Goal: Task Accomplishment & Management: Complete application form

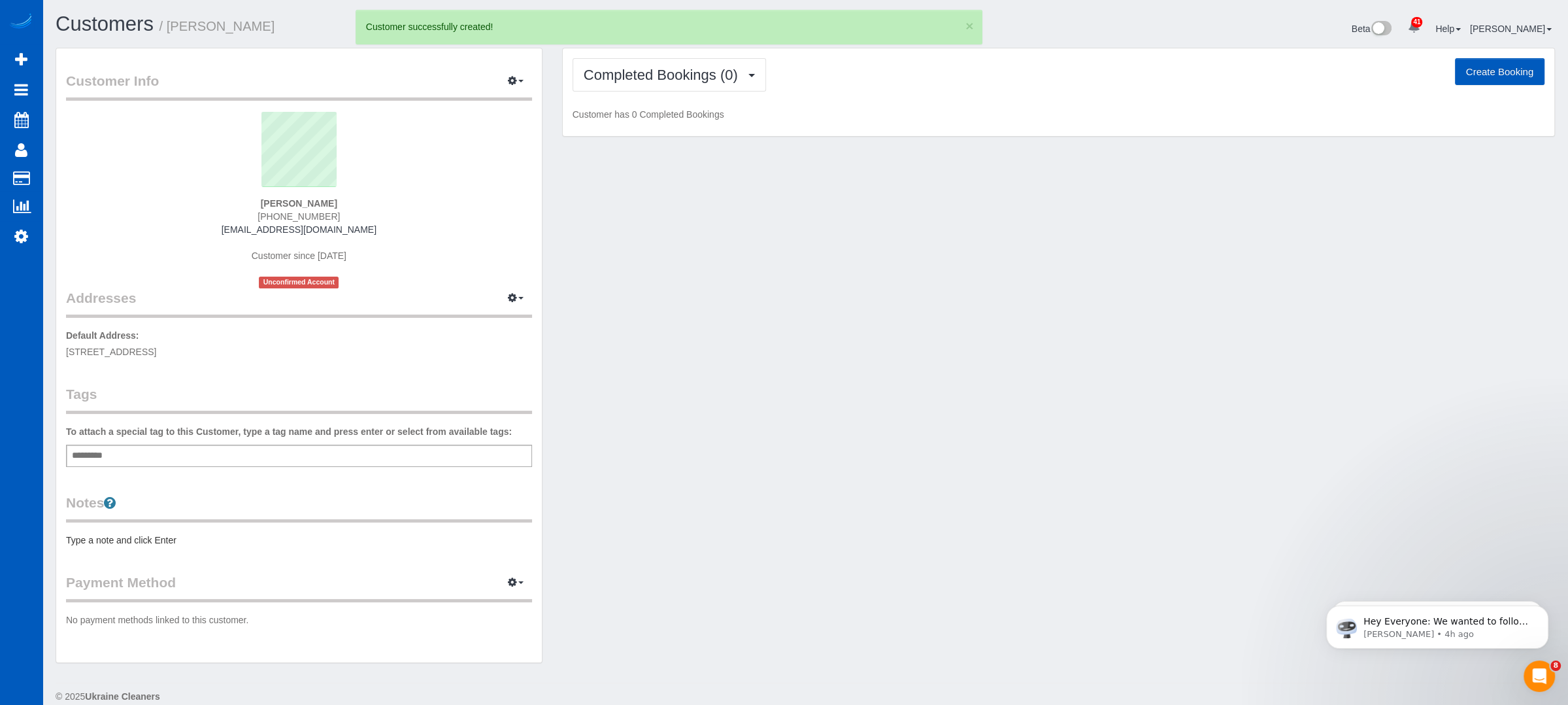
click at [1499, 55] on div "Completed Bookings (0) Completed Bookings (0) Upcoming Bookings (0) Cancelled B…" at bounding box center [1058, 93] width 991 height 88
drag, startPoint x: 1492, startPoint y: 79, endPoint x: 1503, endPoint y: 81, distance: 11.2
click at [1503, 66] on button "Create Booking" at bounding box center [1500, 72] width 90 height 28
select select "WA"
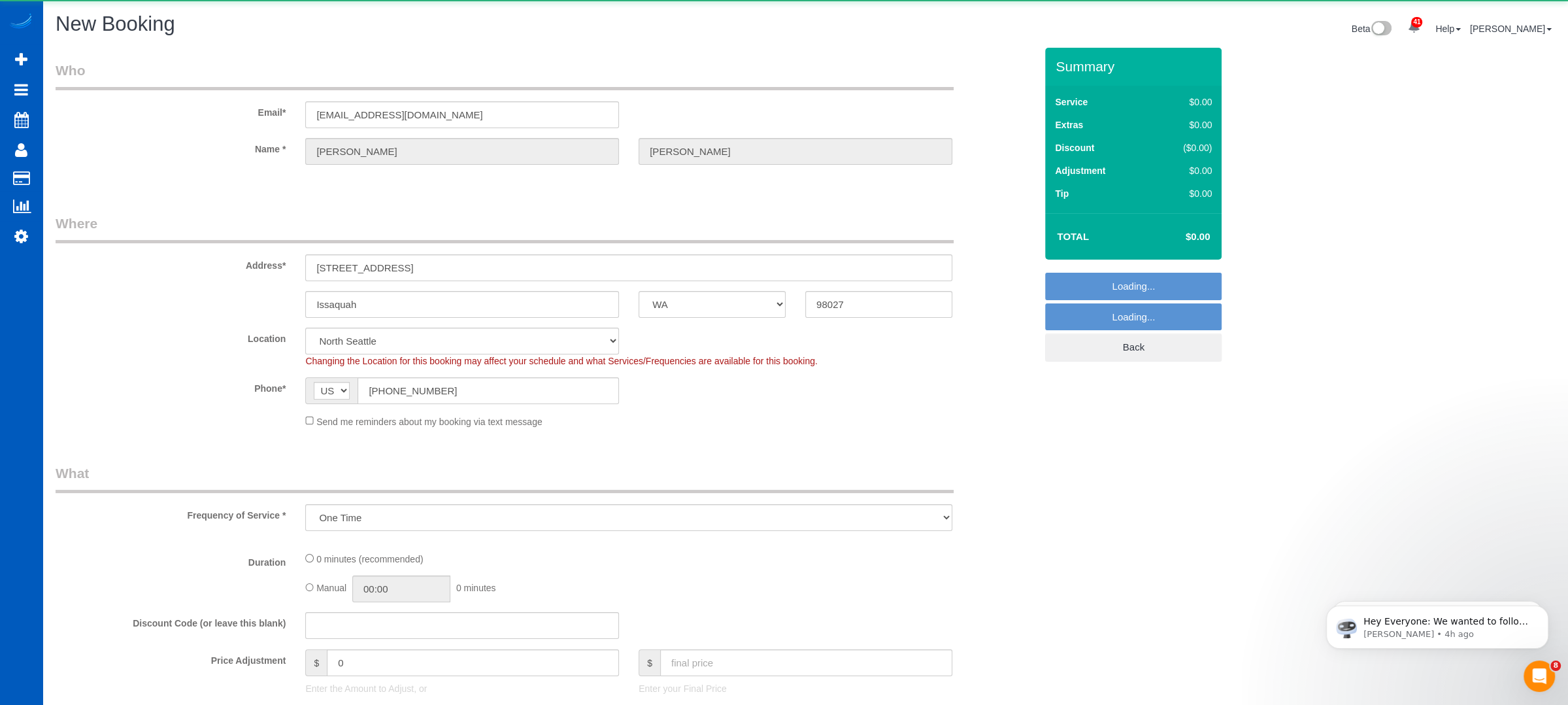
select select "object:1981"
select select "199"
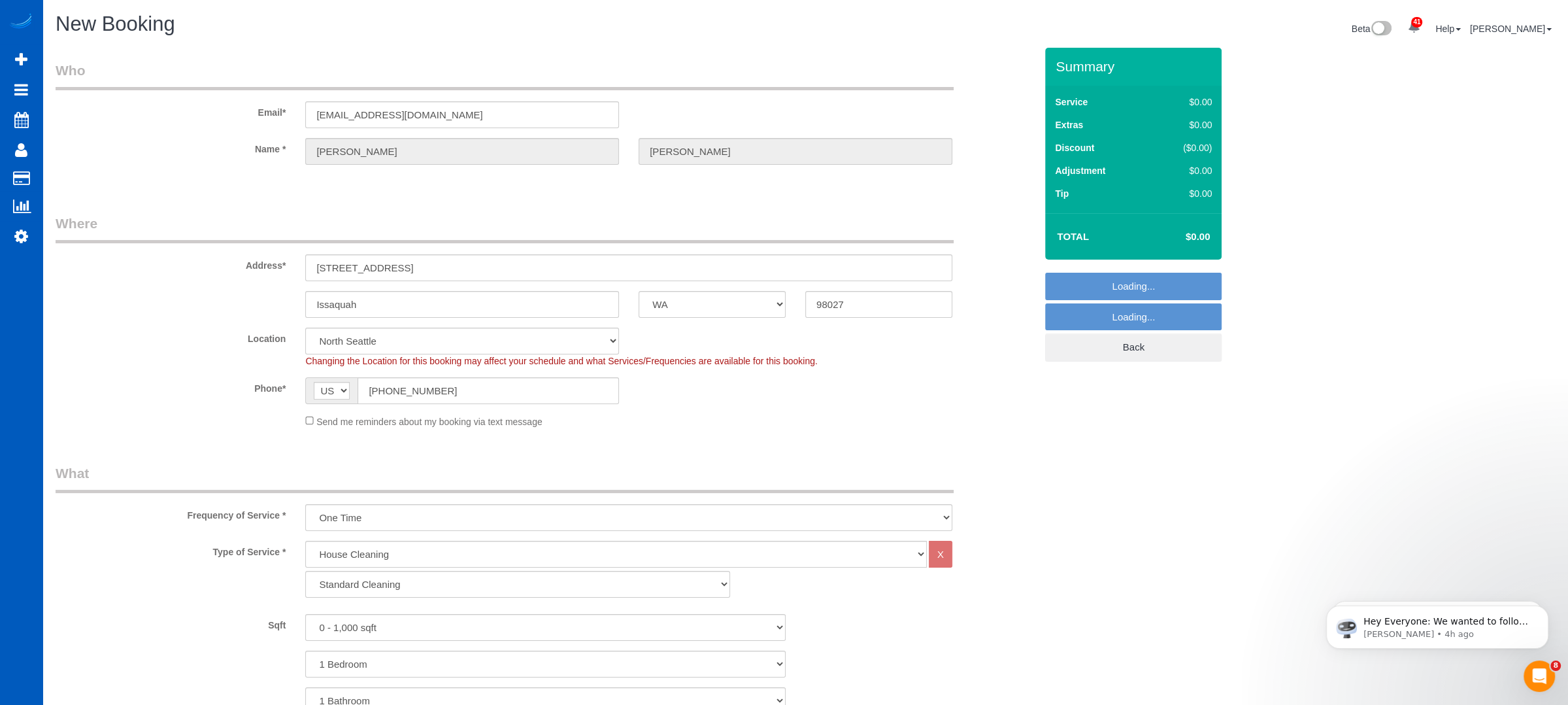
select select "69"
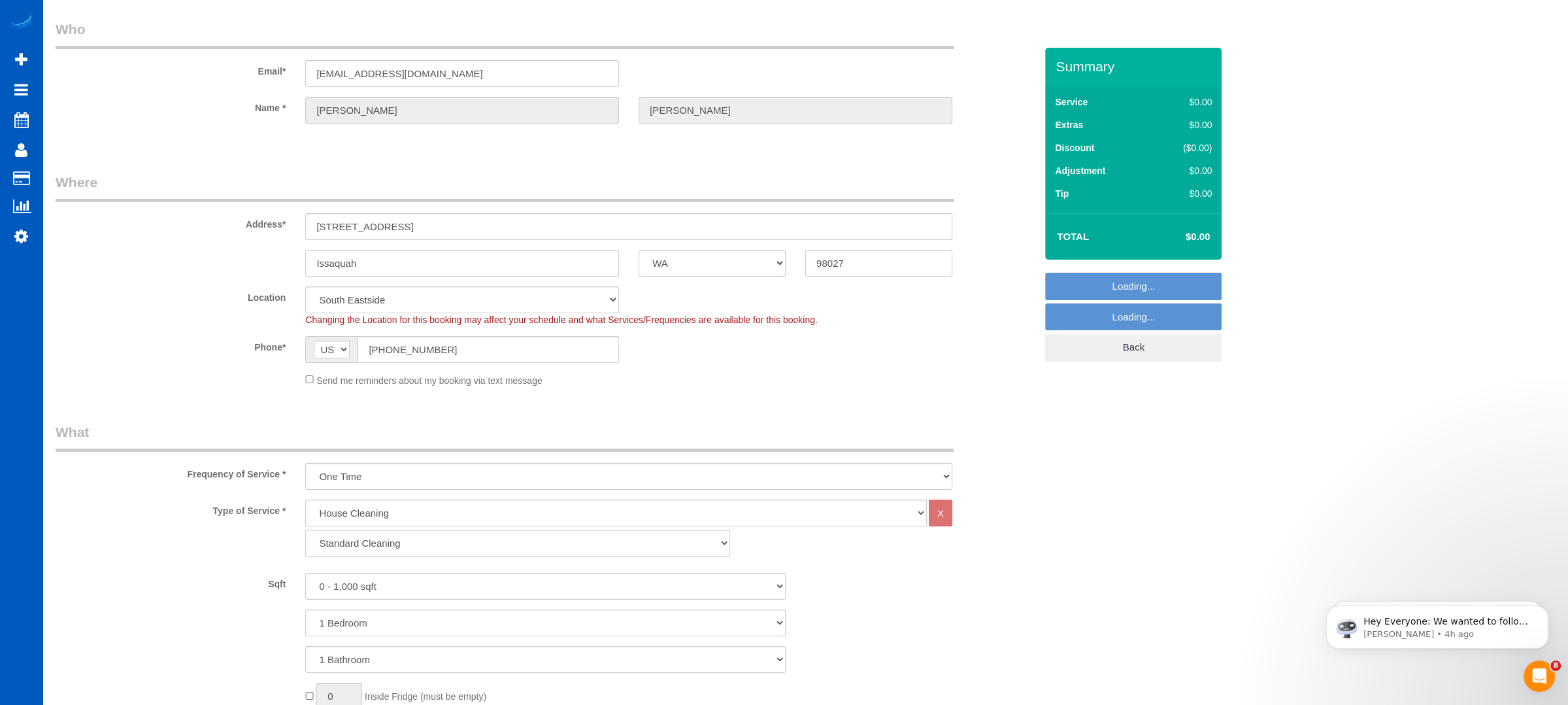
scroll to position [43, 0]
select select "object:2409"
click at [439, 478] on select "One Time Weekly - 15.00% Every 2 Weeks - 10.00% Every 4 Weeks - 5.00% Every 2 M…" at bounding box center [628, 474] width 647 height 27
drag, startPoint x: 75, startPoint y: 417, endPoint x: 97, endPoint y: 431, distance: 26.1
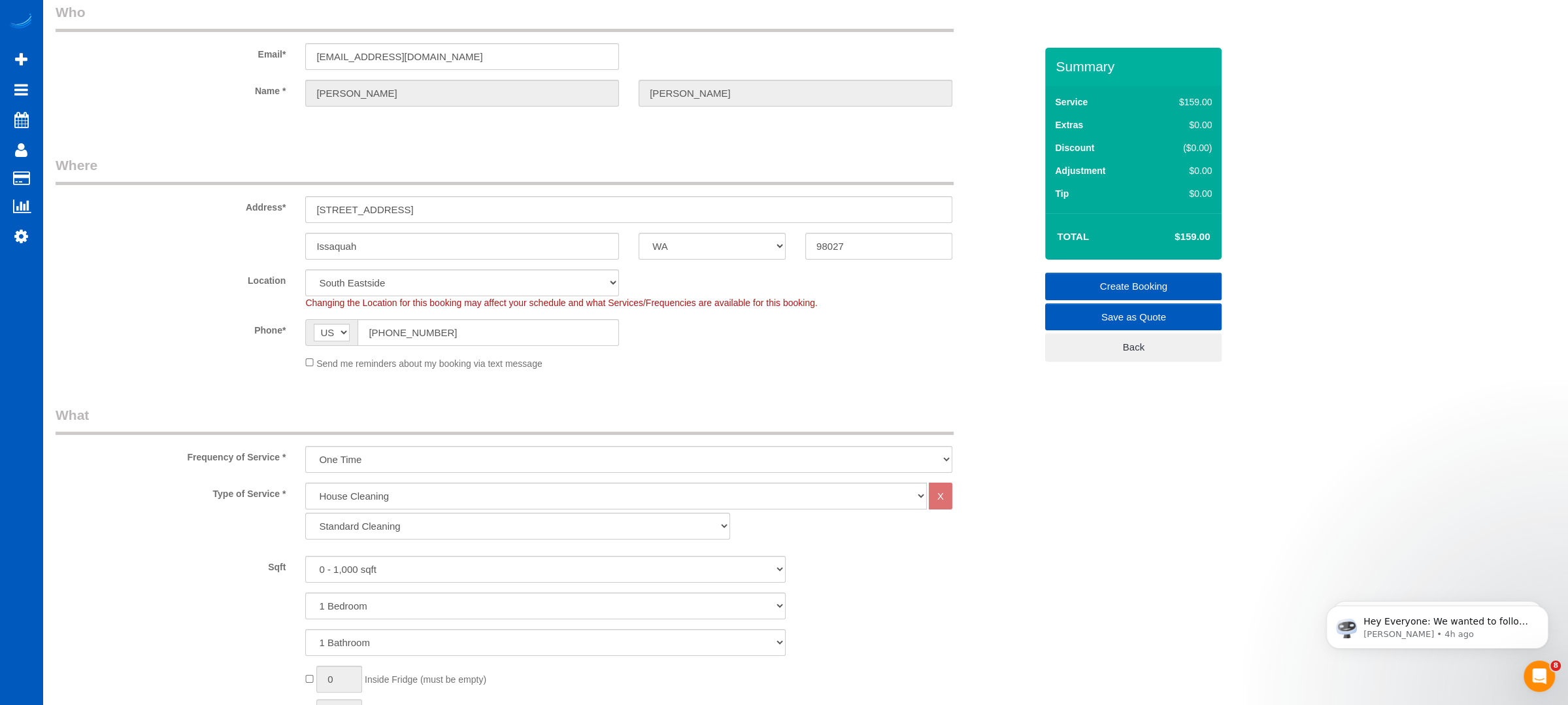
scroll to position [130, 0]
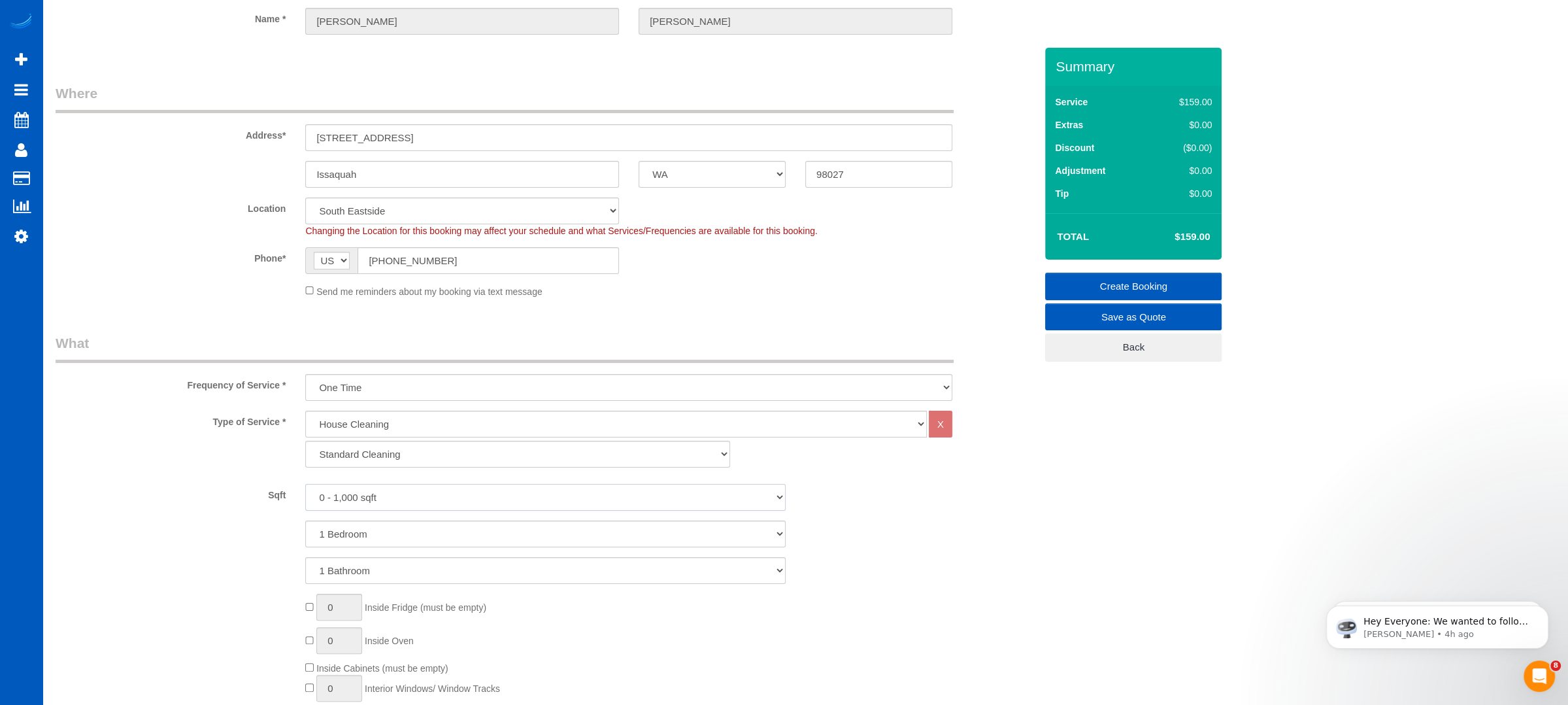
click at [388, 487] on select "0 - 1,000 sqft 1,001 - 1,500 sqft 1,501 - 2,000 sqft 2,001 - 2,500 sqft 2,501 -…" at bounding box center [545, 497] width 480 height 27
select select "1001"
click at [305, 484] on select "0 - 1,000 sqft 1,001 - 1,500 sqft 1,501 - 2,000 sqft 2,001 - 2,500 sqft 2,501 -…" at bounding box center [545, 497] width 480 height 27
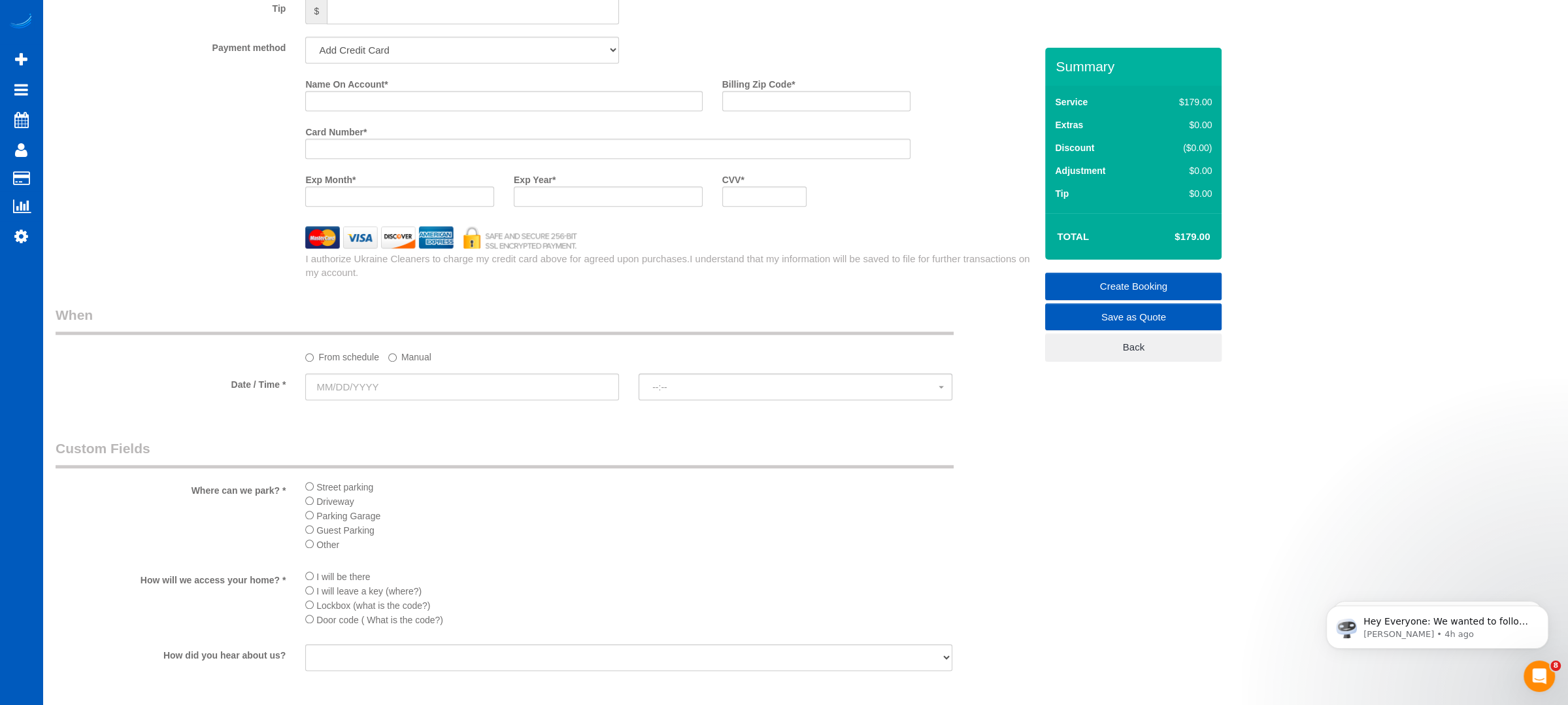
scroll to position [1221, 0]
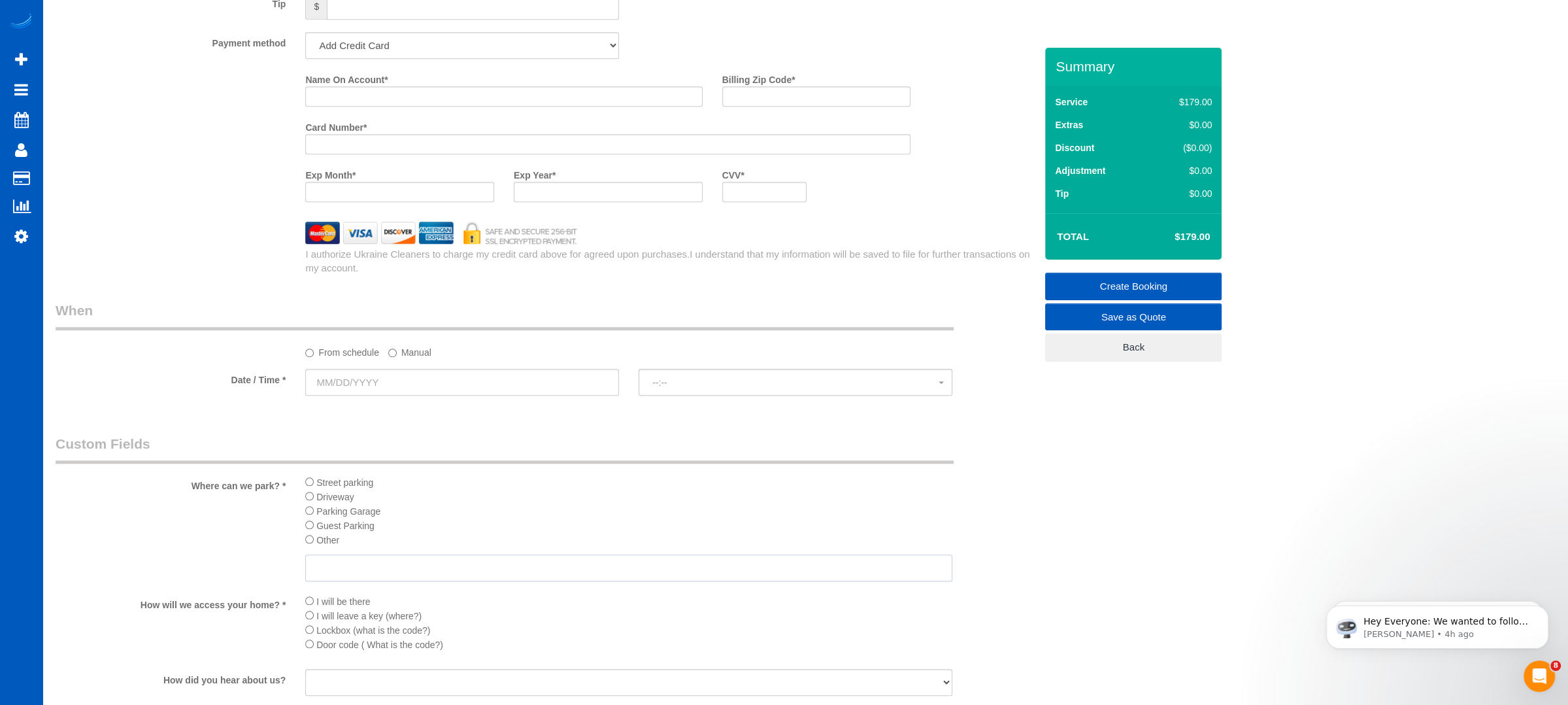
click at [332, 579] on input "text" at bounding box center [628, 568] width 647 height 27
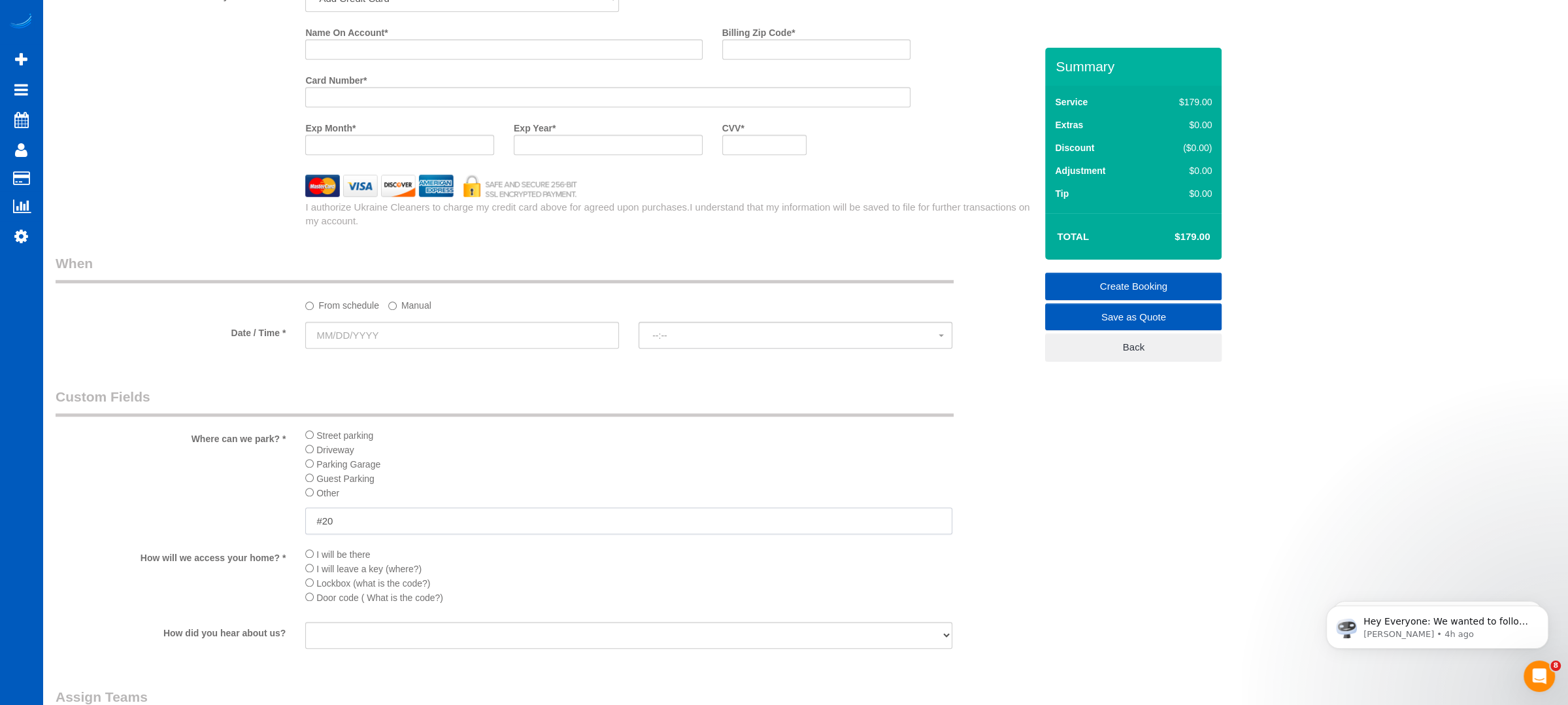
scroll to position [1308, 0]
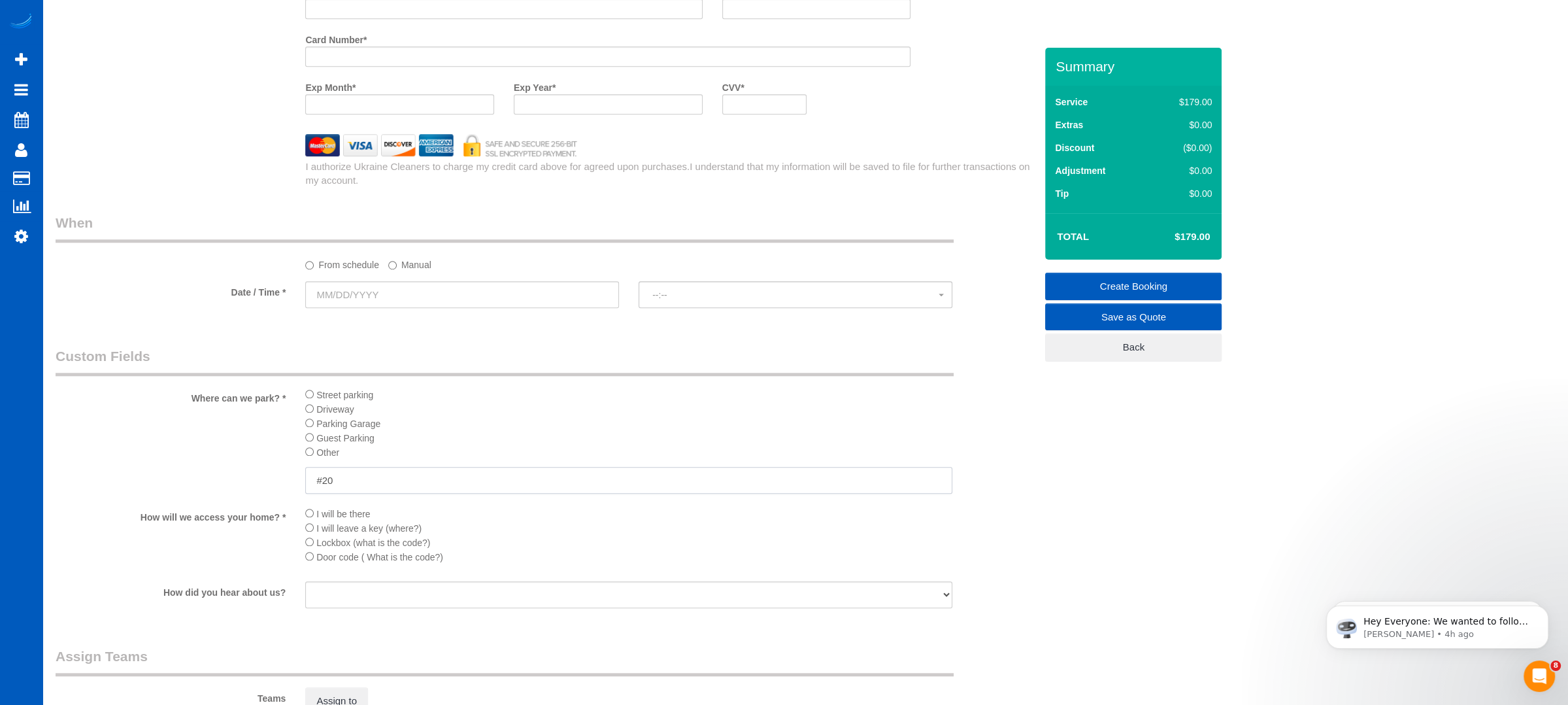
type input "#20"
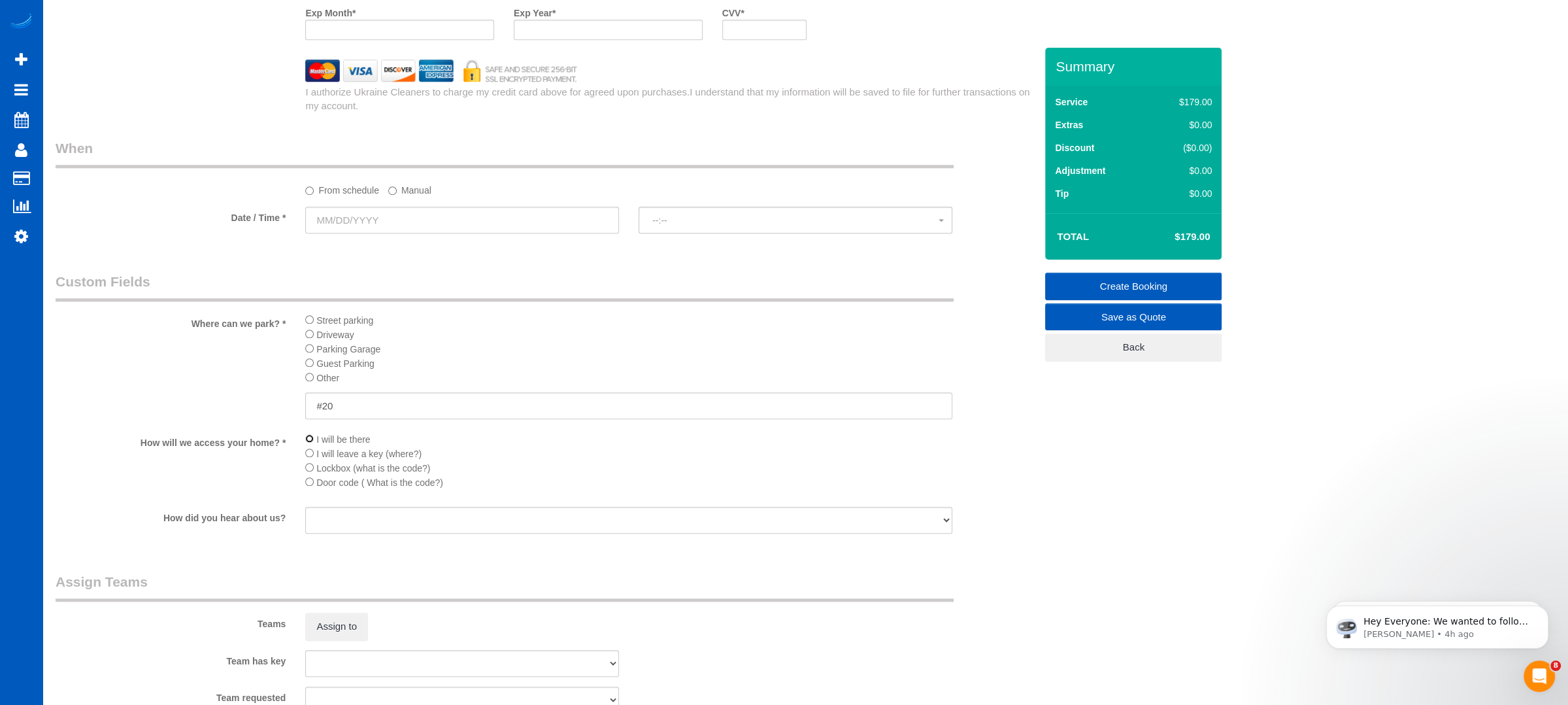
scroll to position [1347, 0]
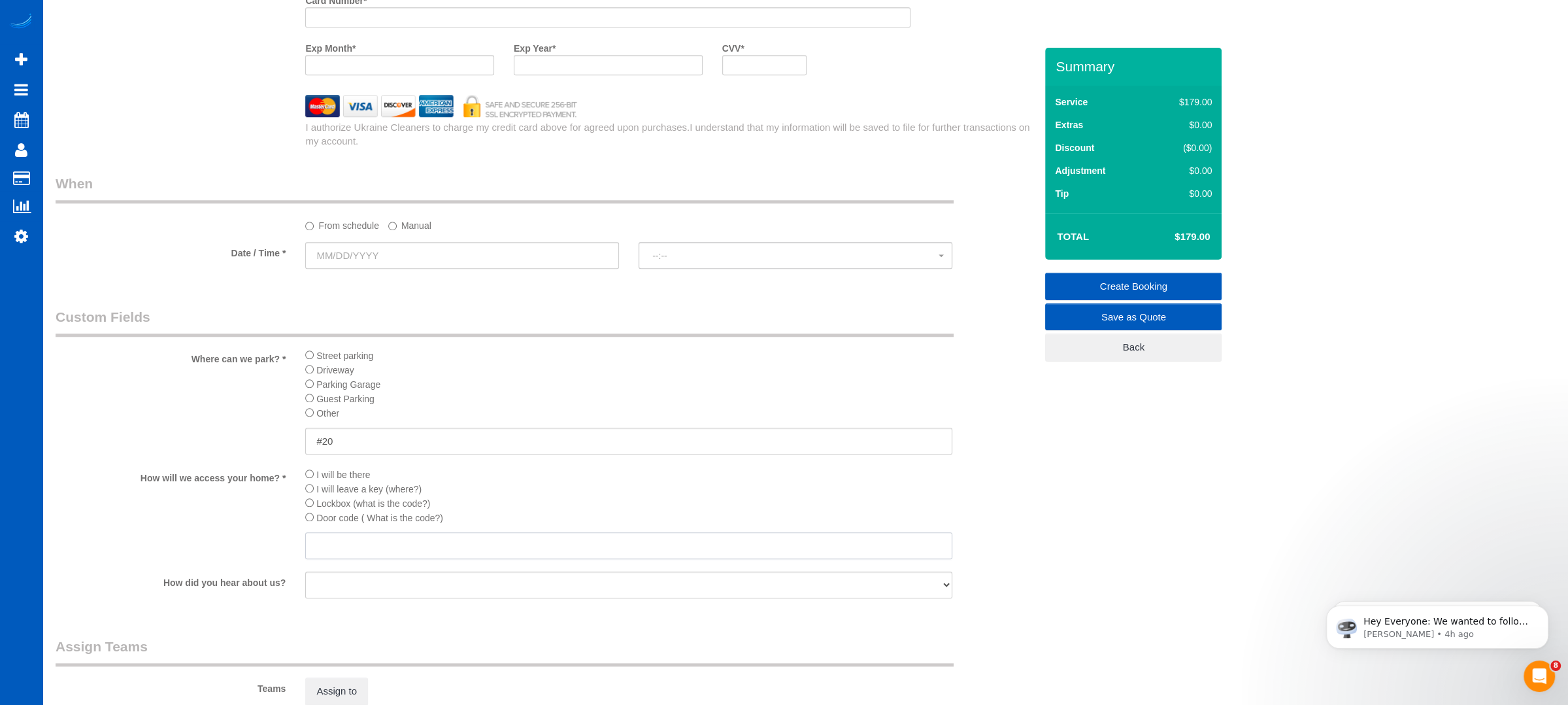
click at [346, 547] on input "text" at bounding box center [628, 545] width 647 height 27
click at [346, 543] on input "Door will be unlocked. DO NOT LOCK THE DOOR ON THE WAY OUT!!!!!" at bounding box center [628, 545] width 647 height 27
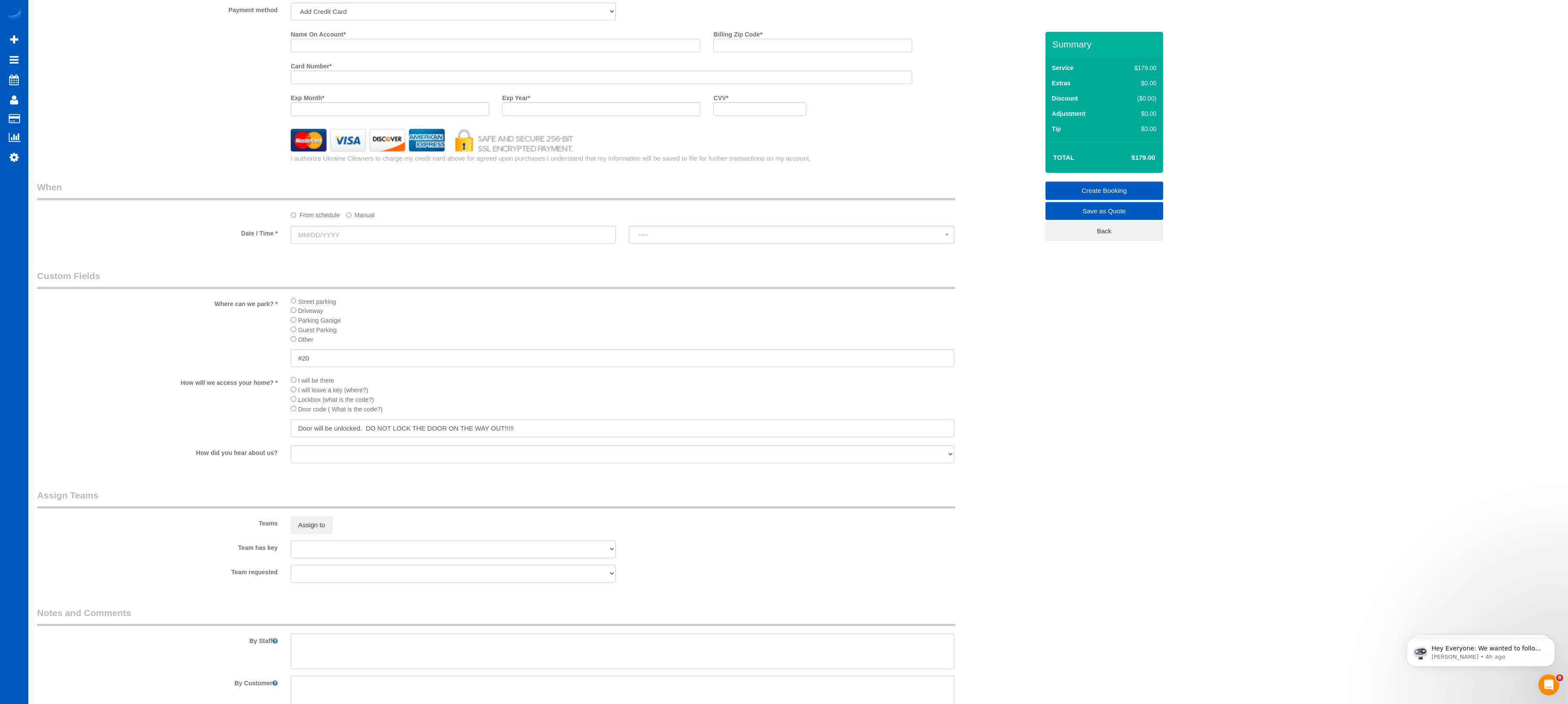
scroll to position [830, 0]
type input "Door will be unlocked. DO NOT LOCK THE DOOR ON THE WAY OUT!!!!!"
click at [325, 469] on textarea at bounding box center [622, 653] width 664 height 36
paste textarea "Door will be unlocked. DO NOT LOCK THE DOOR ON THE WAY OUT!!!!!"
type textarea "Door will be unlocked. DO NOT LOCK THE DOOR ON THE WAY OUT AS SOMEBODY ELSE WIL…"
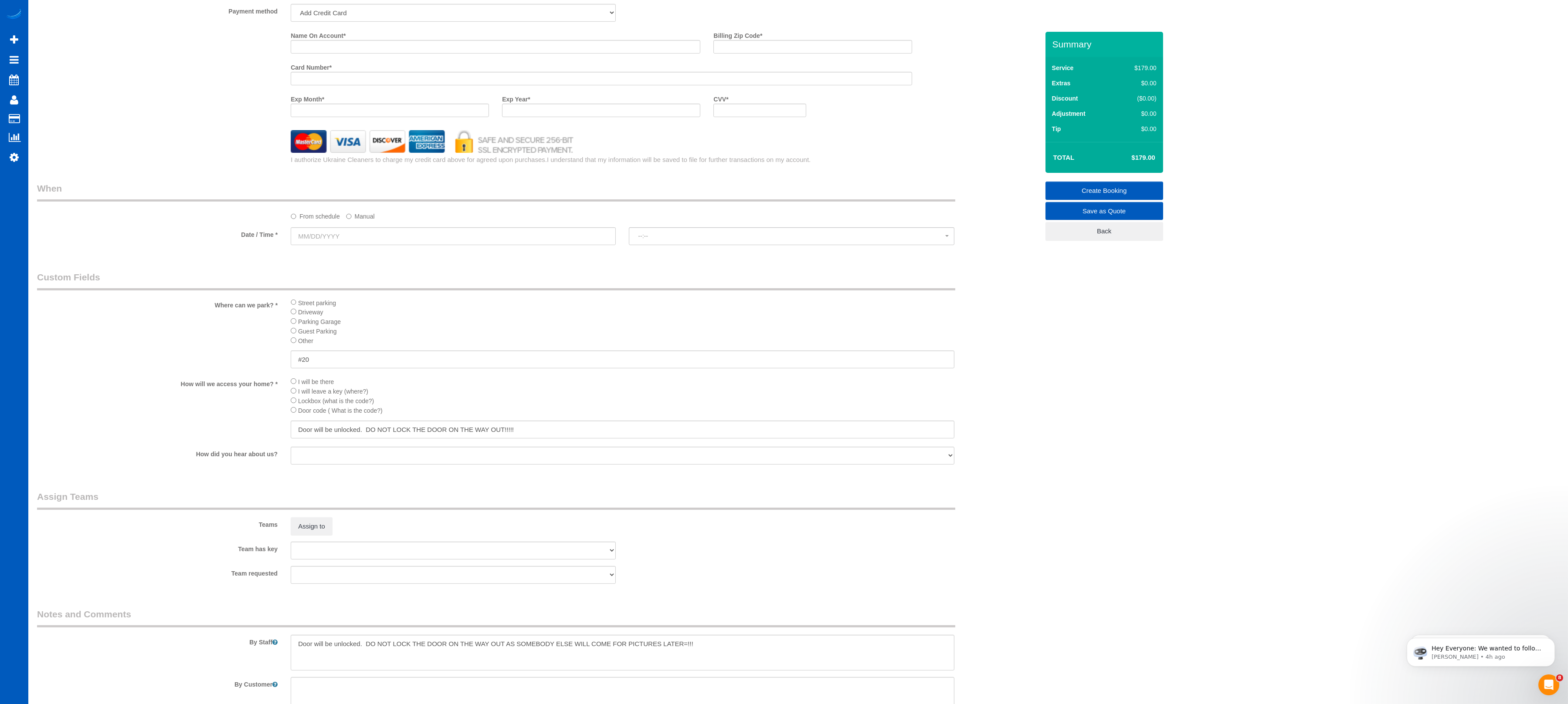
click at [666, 405] on li "Lockbox (what is the code?)" at bounding box center [622, 400] width 664 height 10
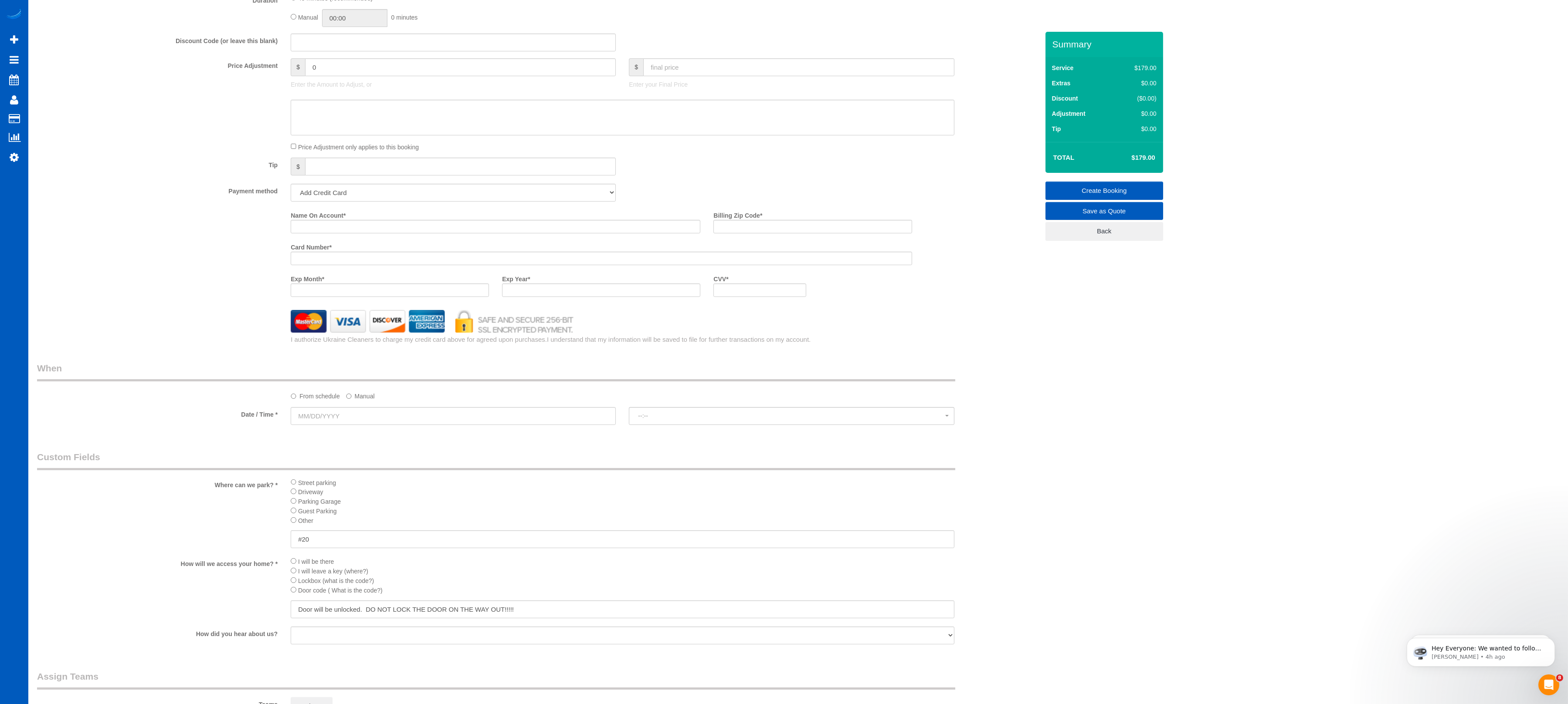
scroll to position [612, 0]
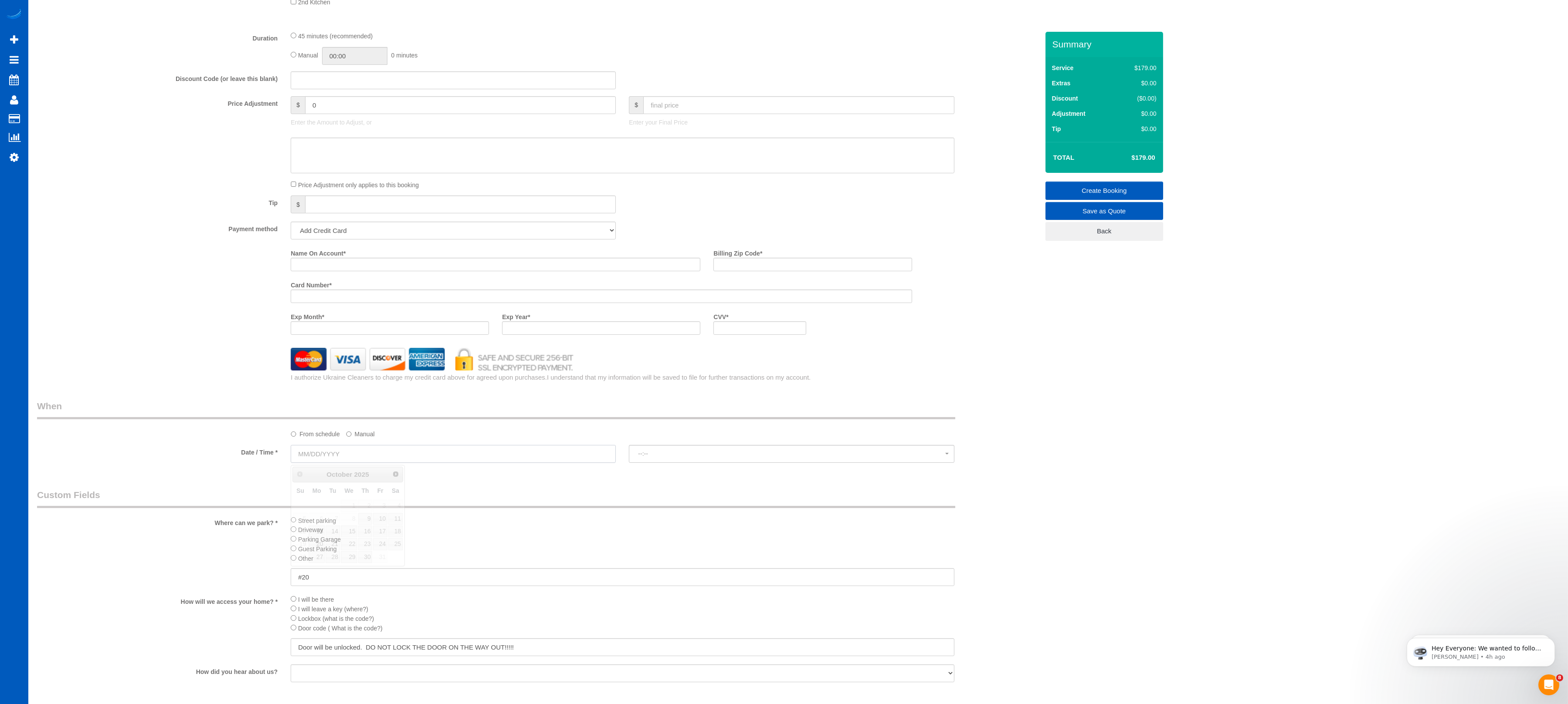
click at [382, 461] on input "text" at bounding box center [453, 454] width 325 height 18
click at [317, 469] on link "13" at bounding box center [316, 531] width 16 height 11
type input "[DATE]"
select select "spot1"
click at [660, 413] on legend "When" at bounding box center [496, 410] width 918 height 20
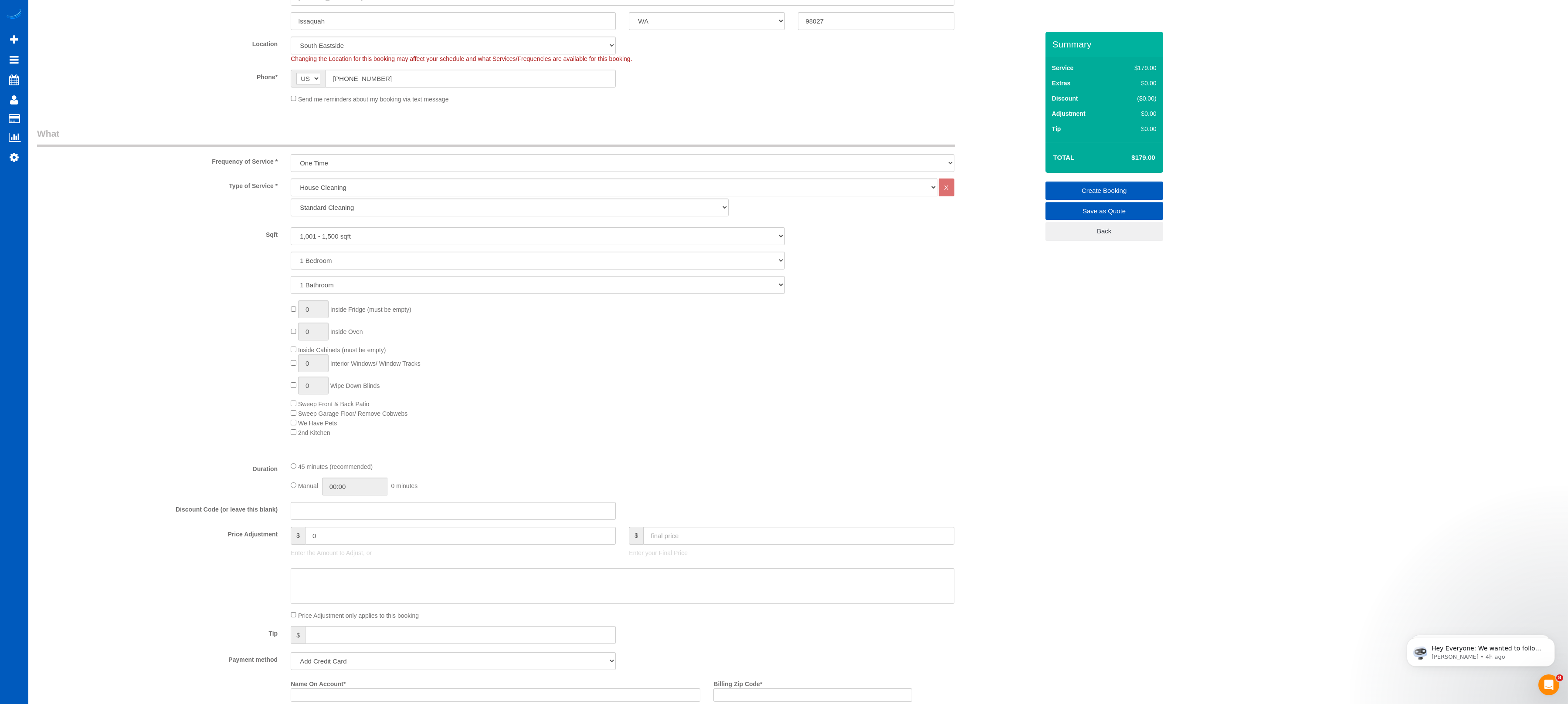
scroll to position [133, 0]
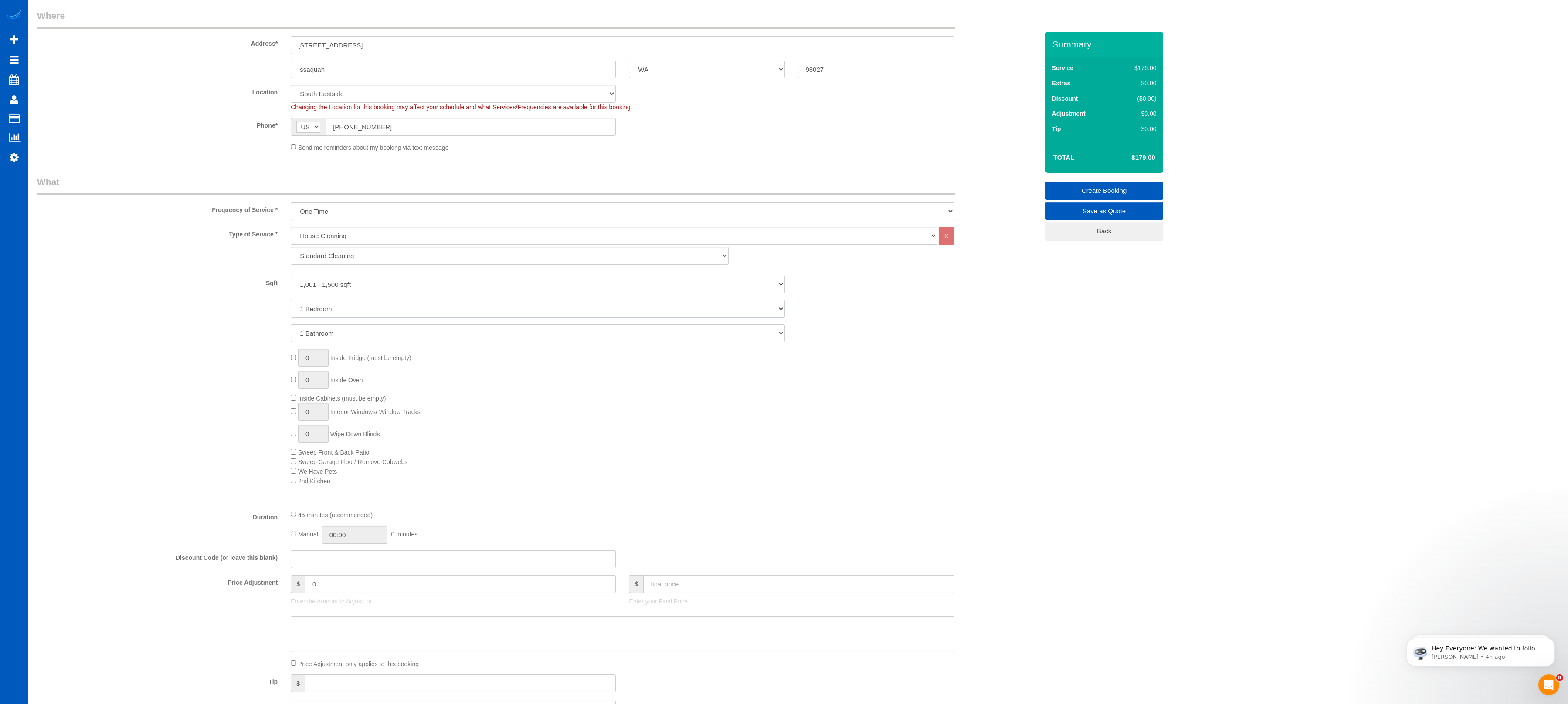
click at [330, 306] on select "1 Bedroom 2 Bedrooms 3 Bedrooms 4 Bedrooms 5 Bedrooms 6 Bedrooms 7 Bedrooms" at bounding box center [537, 309] width 494 height 18
select select "3"
click at [291, 300] on select "1 Bedroom 2 Bedrooms 3 Bedrooms 4 Bedrooms 5 Bedrooms 6 Bedrooms 7 Bedrooms" at bounding box center [537, 309] width 494 height 18
click at [360, 334] on select "1 Bathroom 2 Bathrooms 3 Bathrooms 4 Bathrooms 5 Bathrooms 6 Bathrooms 7 Bathro…" at bounding box center [537, 333] width 494 height 18
select select "spot17"
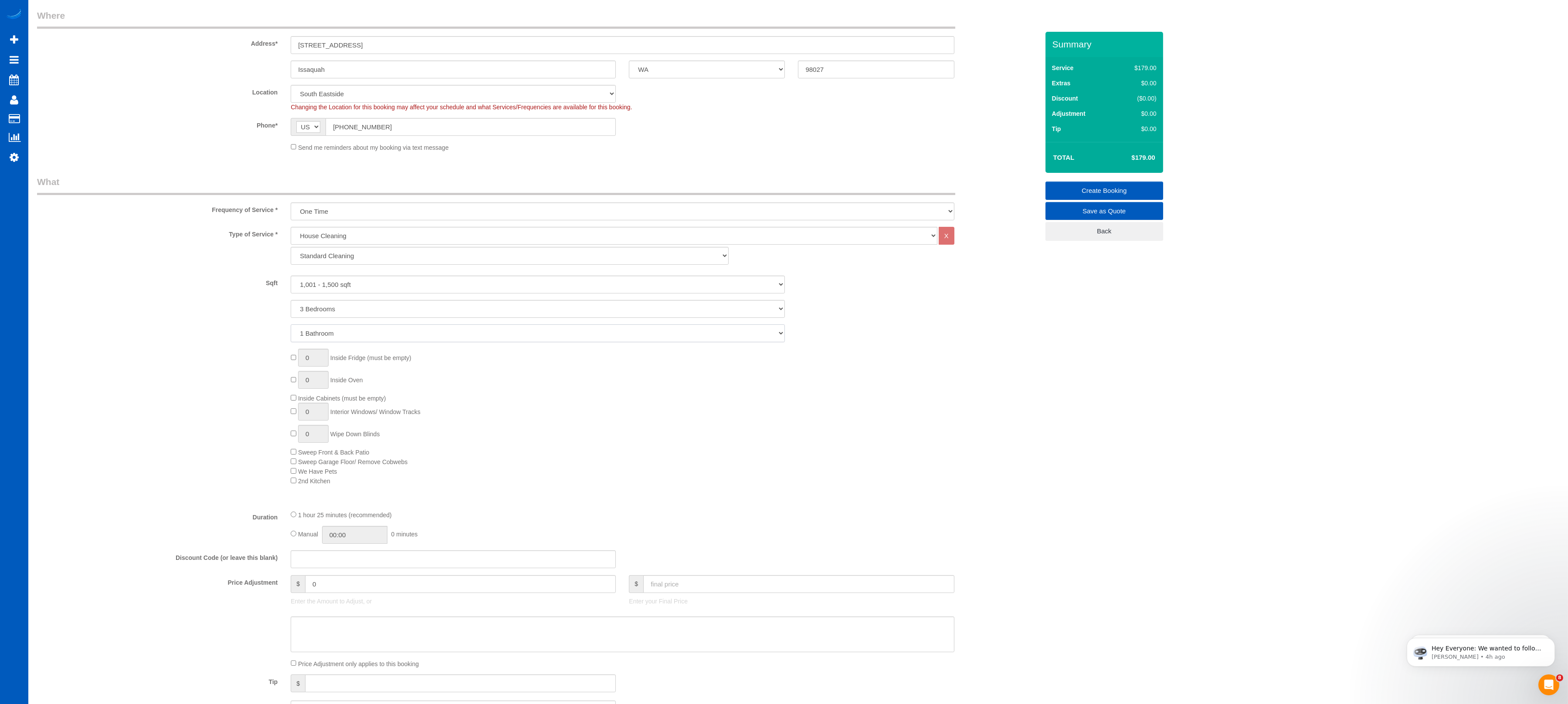
select select "2"
click at [291, 324] on select "1 Bathroom 2 Bathrooms 3 Bathrooms 4 Bathrooms 5 Bathrooms 6 Bathrooms 7 Bathro…" at bounding box center [537, 333] width 494 height 18
click at [182, 408] on div "0 Inside Fridge (must be empty) 0 Inside Oven Inside Cabinets (must be empty) 0…" at bounding box center [538, 417] width 1015 height 136
select select "spot33"
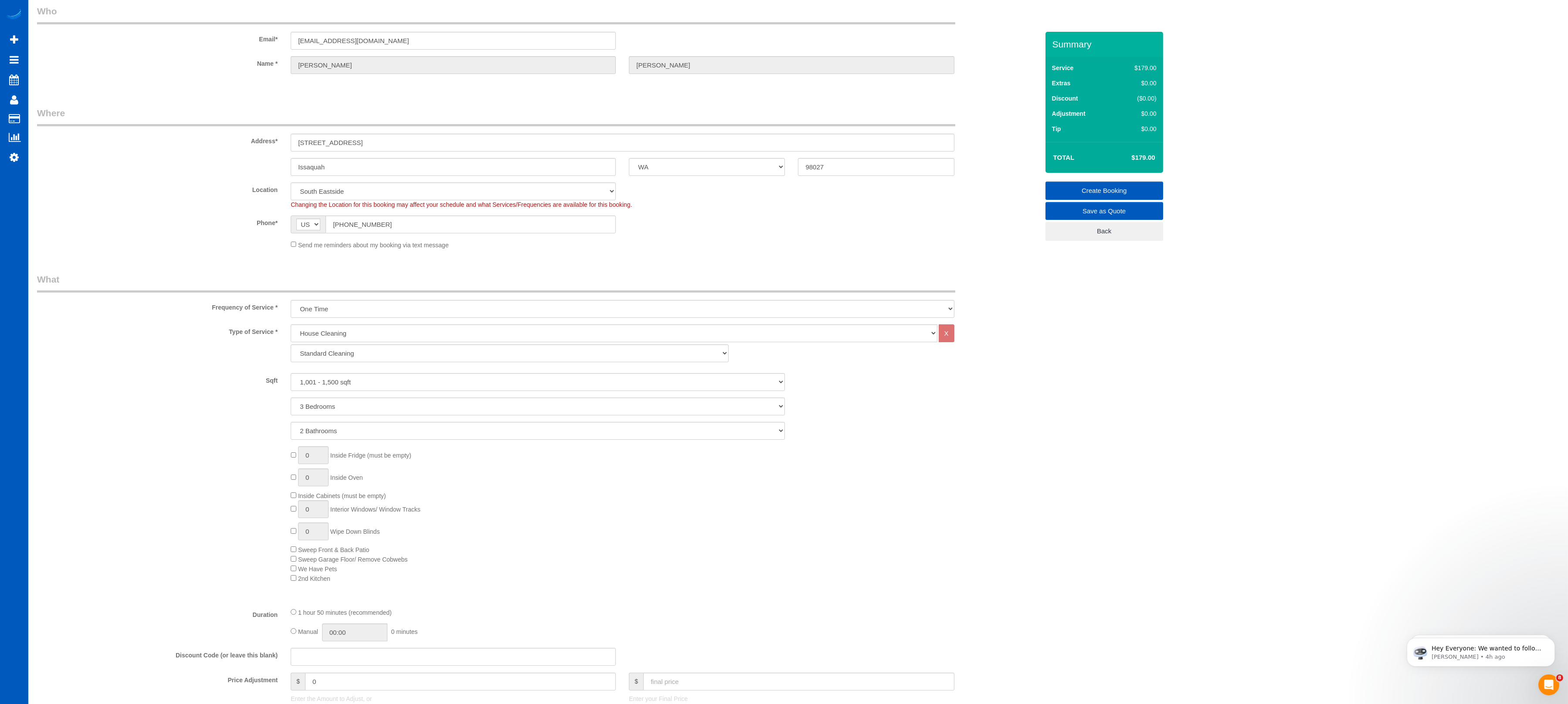
scroll to position [3, 0]
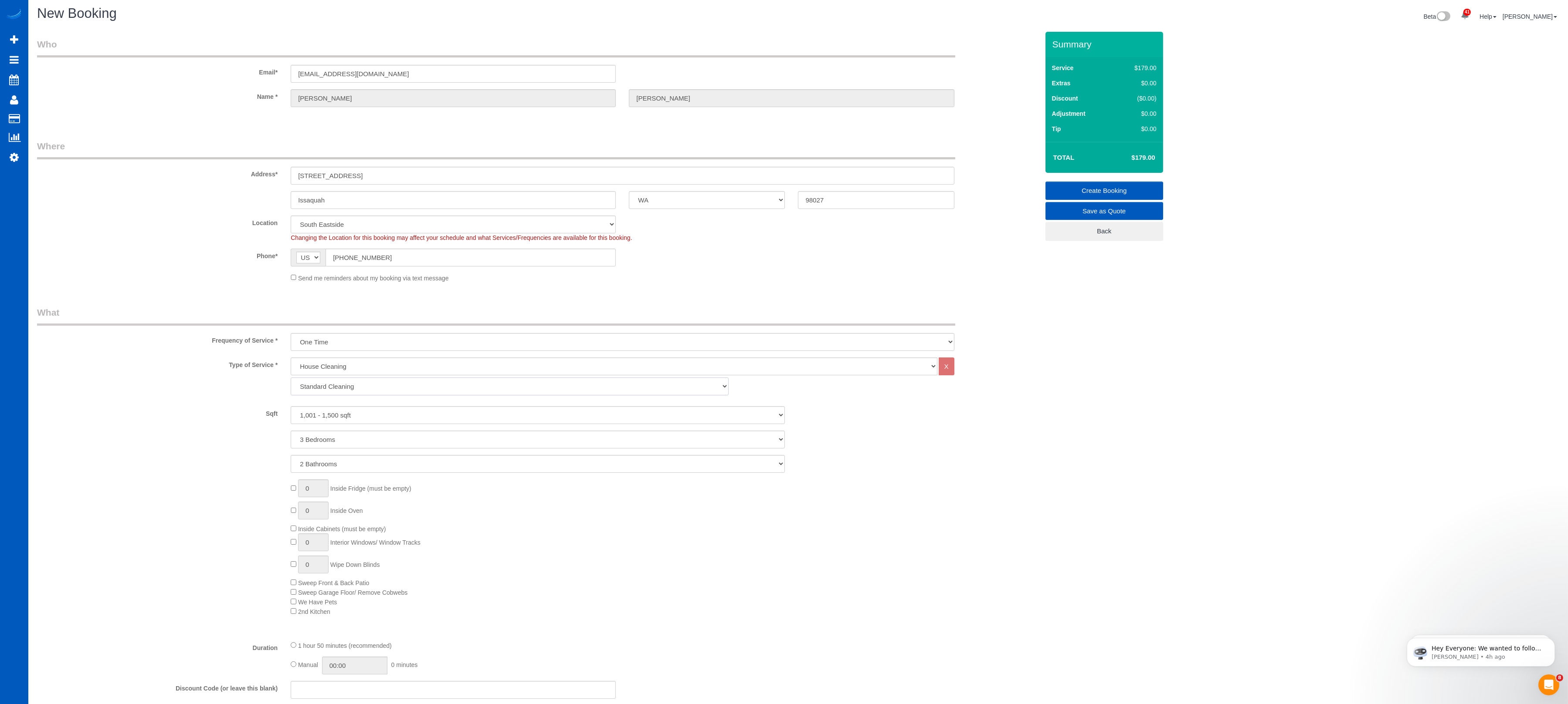
click at [337, 386] on select "Standard Cleaning Deep Cleaning Move In/ Out Cleaning" at bounding box center [509, 387] width 438 height 18
select select "368"
click at [291, 378] on select "Standard Cleaning Deep Cleaning Move In/ Out Cleaning" at bounding box center [509, 387] width 438 height 18
select select "3"
select select "2"
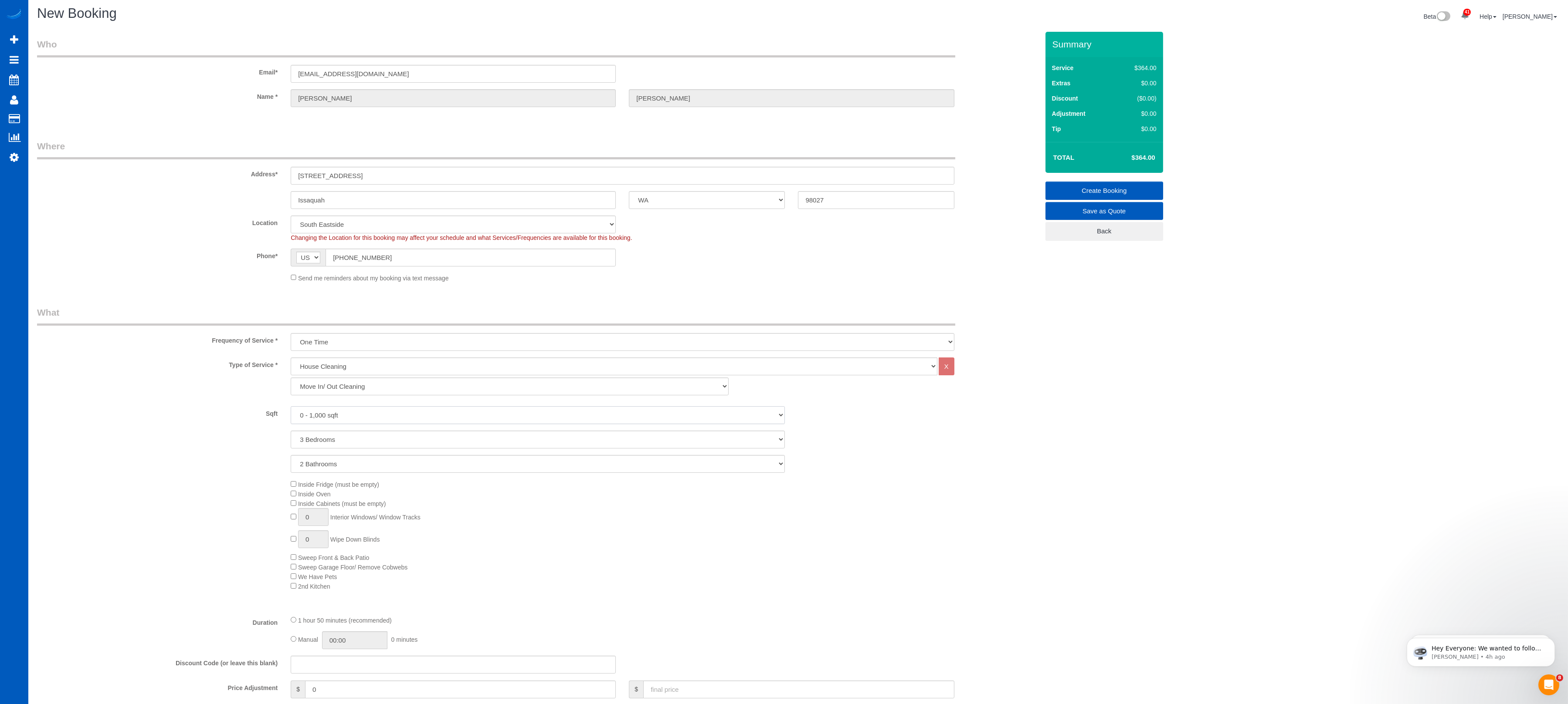
click at [350, 421] on select "0 - 1,000 sqft 1,001 - 1,500 sqft 1,501 - 2,000 sqft 2,001 - 2,500 sqft 2,501 -…" at bounding box center [537, 415] width 494 height 18
select select "1001"
click at [291, 406] on select "0 - 1,000 sqft 1,001 - 1,500 sqft 1,501 - 2,000 sqft 2,001 - 2,500 sqft 2,501 -…" at bounding box center [537, 415] width 494 height 18
click at [184, 469] on div "Inside Fridge (must be empty) Inside Oven Inside Cabinets (must be empty) 0 Int…" at bounding box center [538, 535] width 1015 height 111
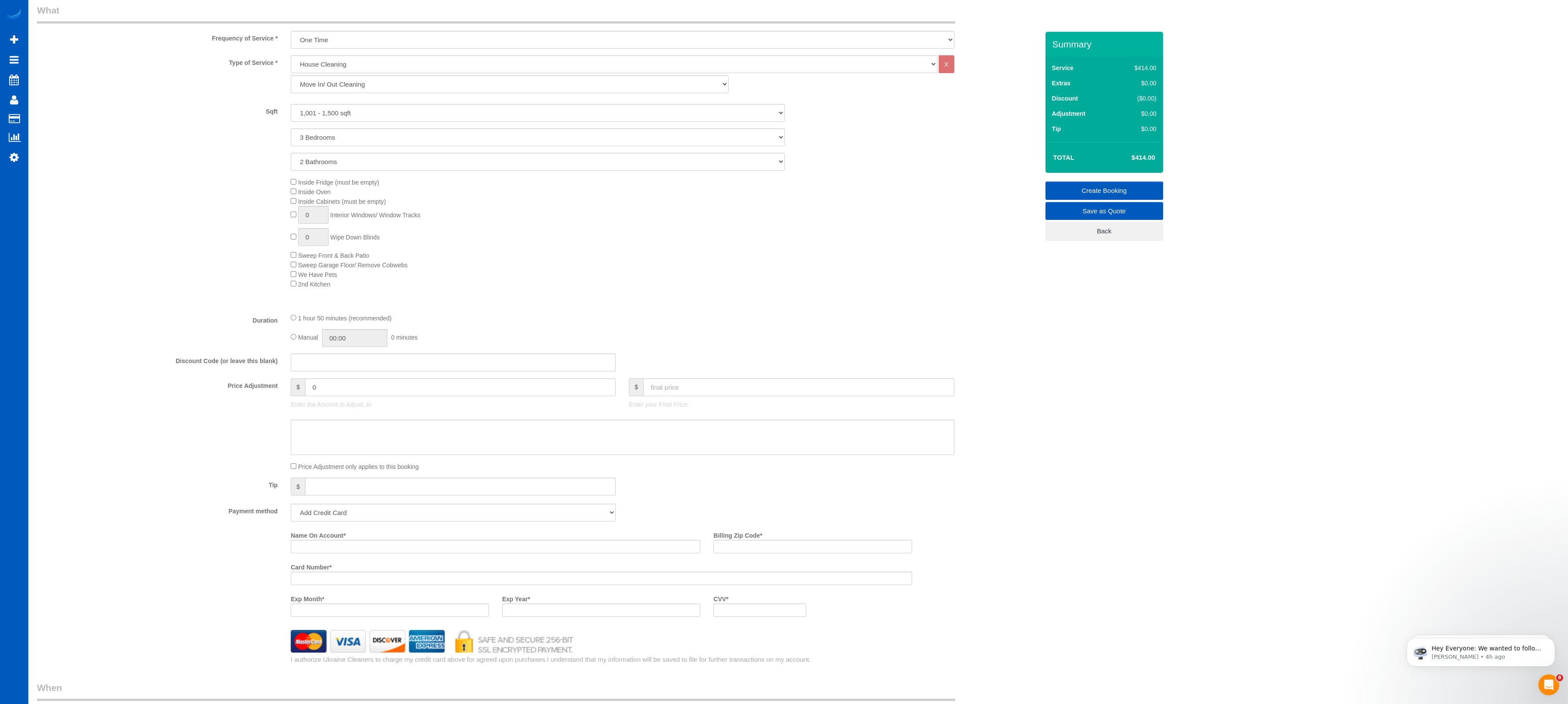
scroll to position [308, 0]
click at [702, 386] on input "text" at bounding box center [798, 385] width 310 height 18
type input "0"
click at [723, 316] on div "1 hour 50 minutes (recommended)" at bounding box center [622, 315] width 664 height 10
type input "-414"
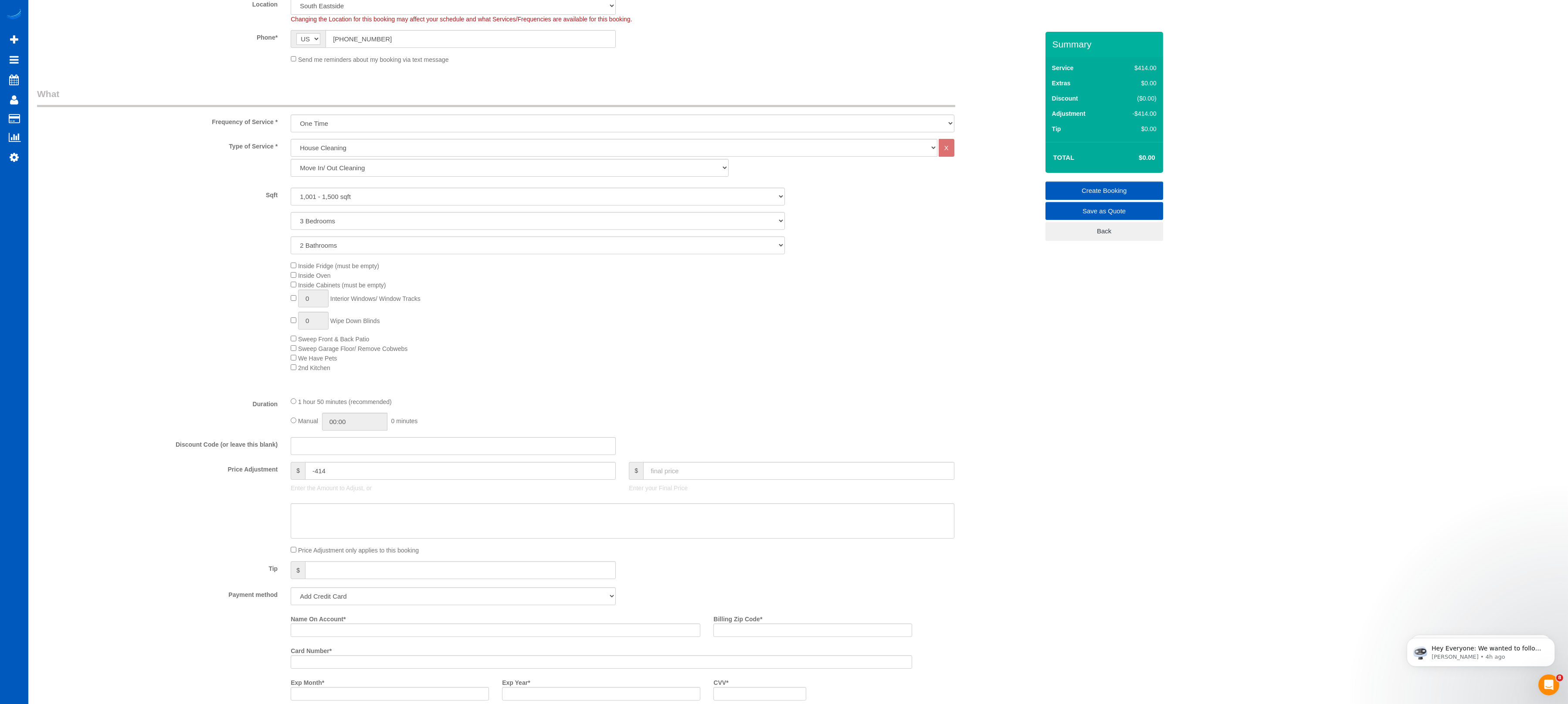
scroll to position [133, 0]
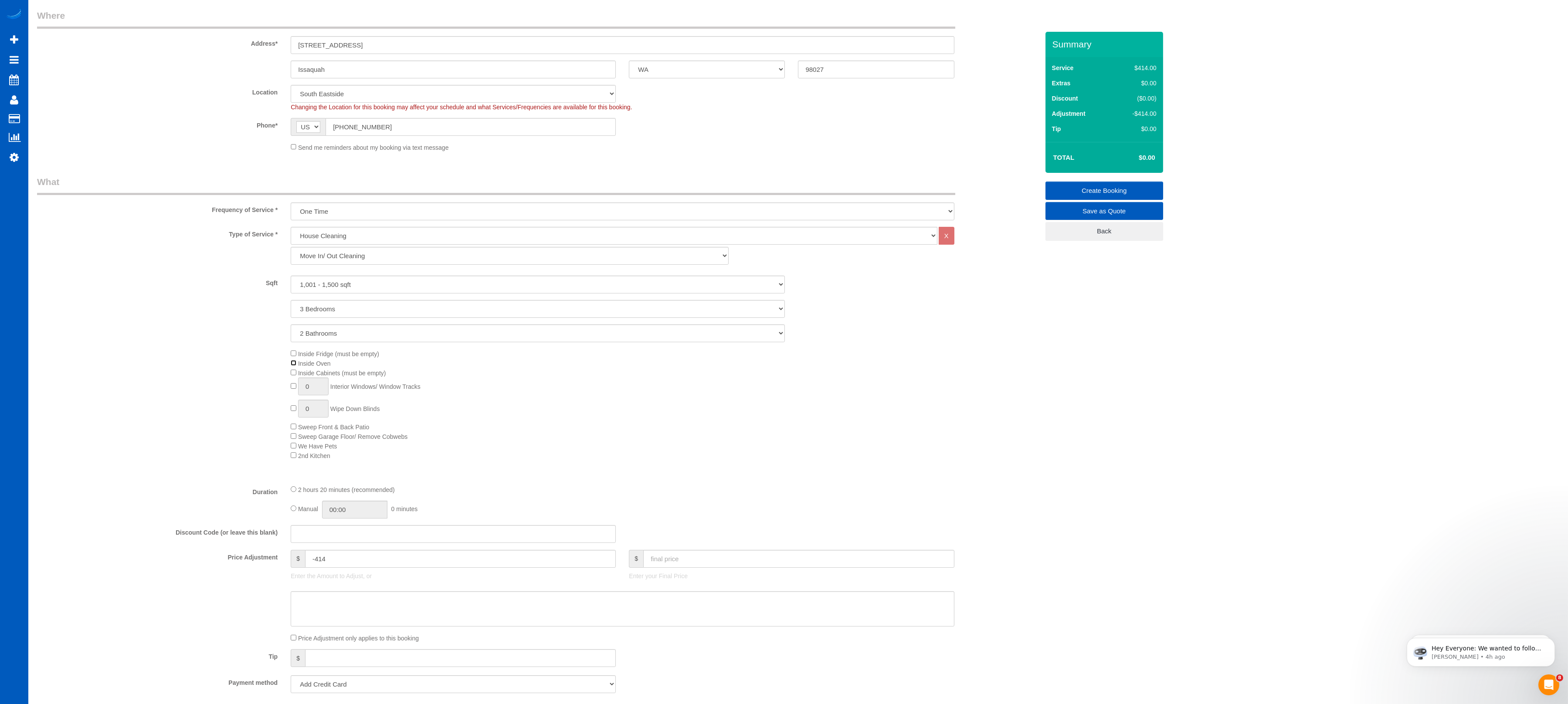
select select "spot49"
select select "spot65"
click at [293, 384] on div "Inside Fridge (must be empty) Inside Oven Inside Cabinets (must be empty) 0 Int…" at bounding box center [665, 405] width 761 height 111
select select "spot81"
type input "1"
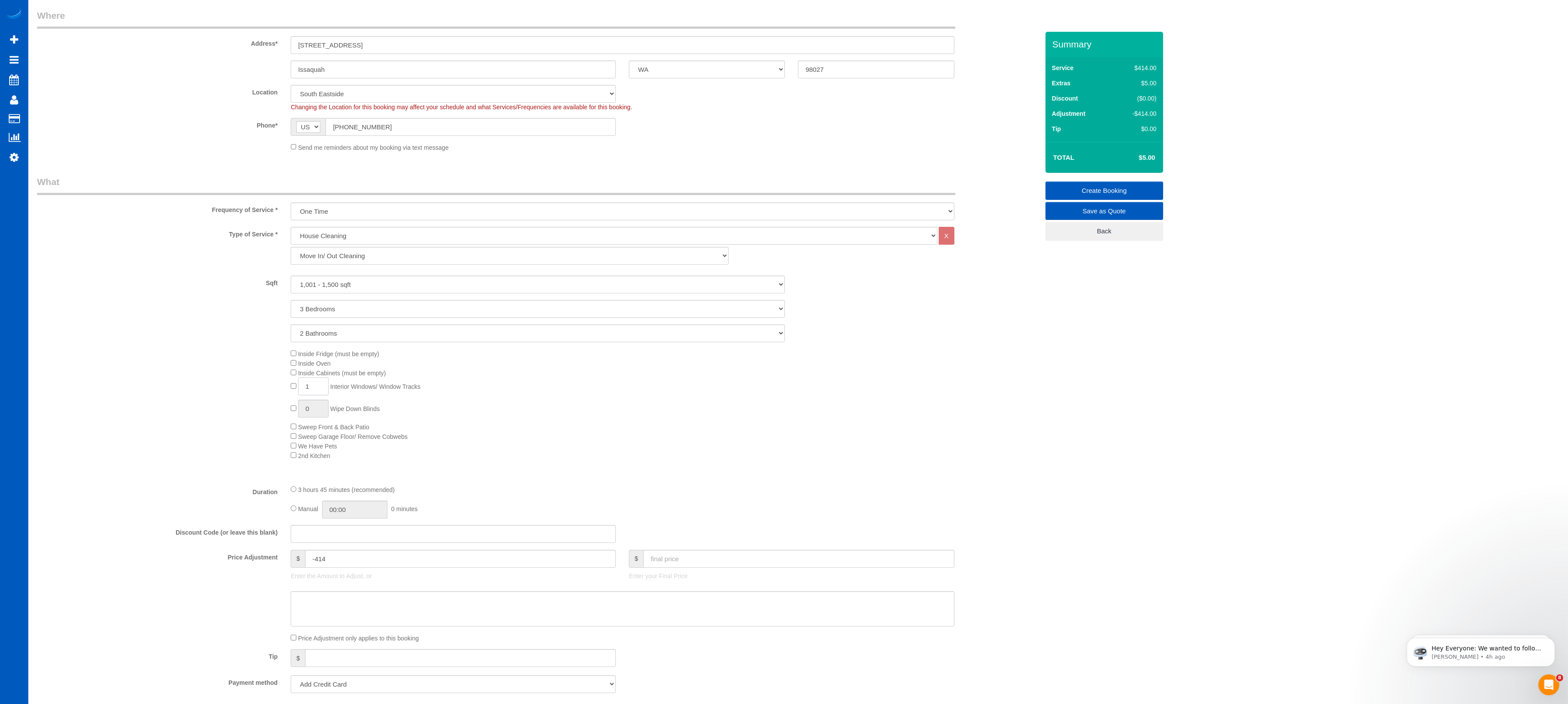
drag, startPoint x: 311, startPoint y: 385, endPoint x: 300, endPoint y: 384, distance: 11.0
click at [300, 384] on input "1" at bounding box center [314, 387] width 31 height 18
select select "spot97"
type input "9"
type input "10"
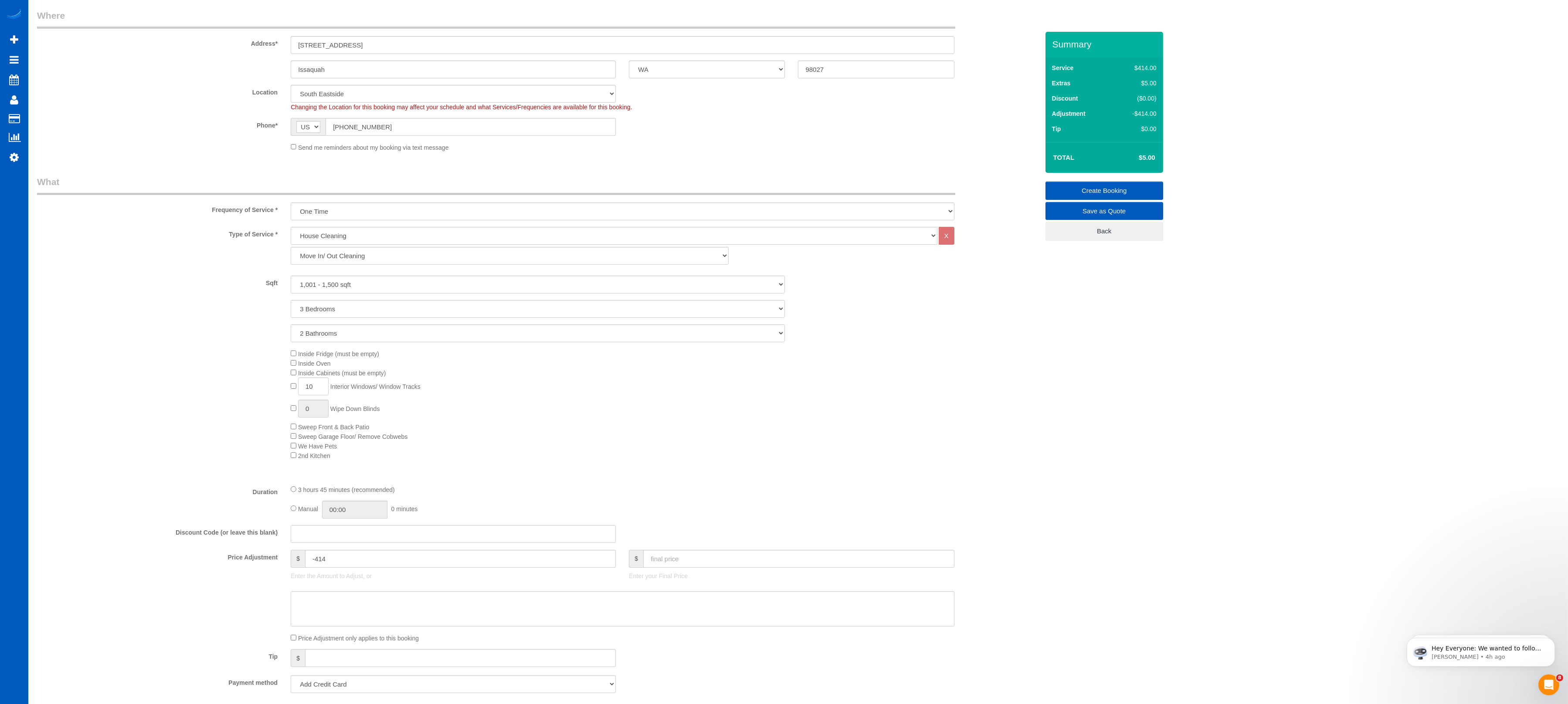
click at [654, 423] on div "Inside Fridge (must be empty) Inside Oven Inside Cabinets (must be empty) 10 In…" at bounding box center [665, 405] width 761 height 111
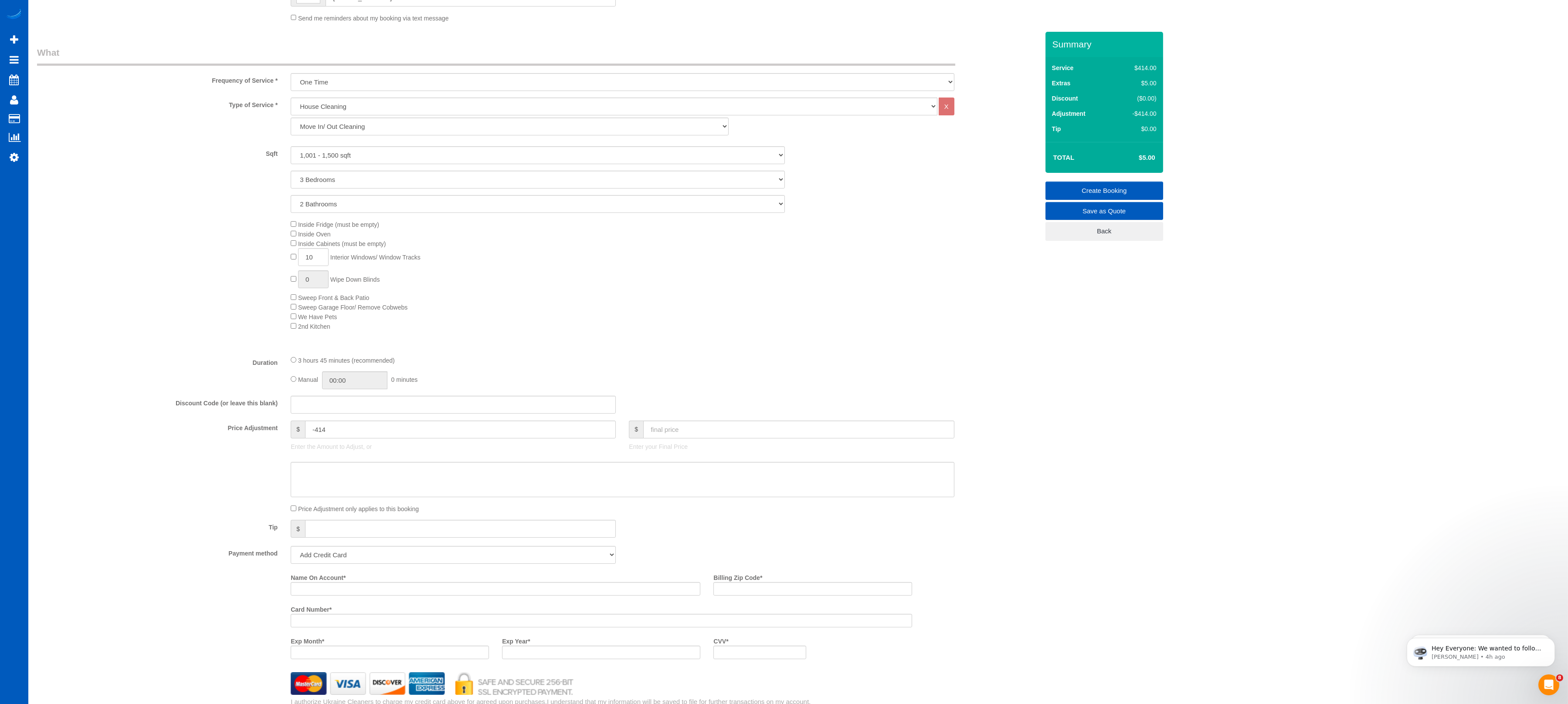
scroll to position [264, 0]
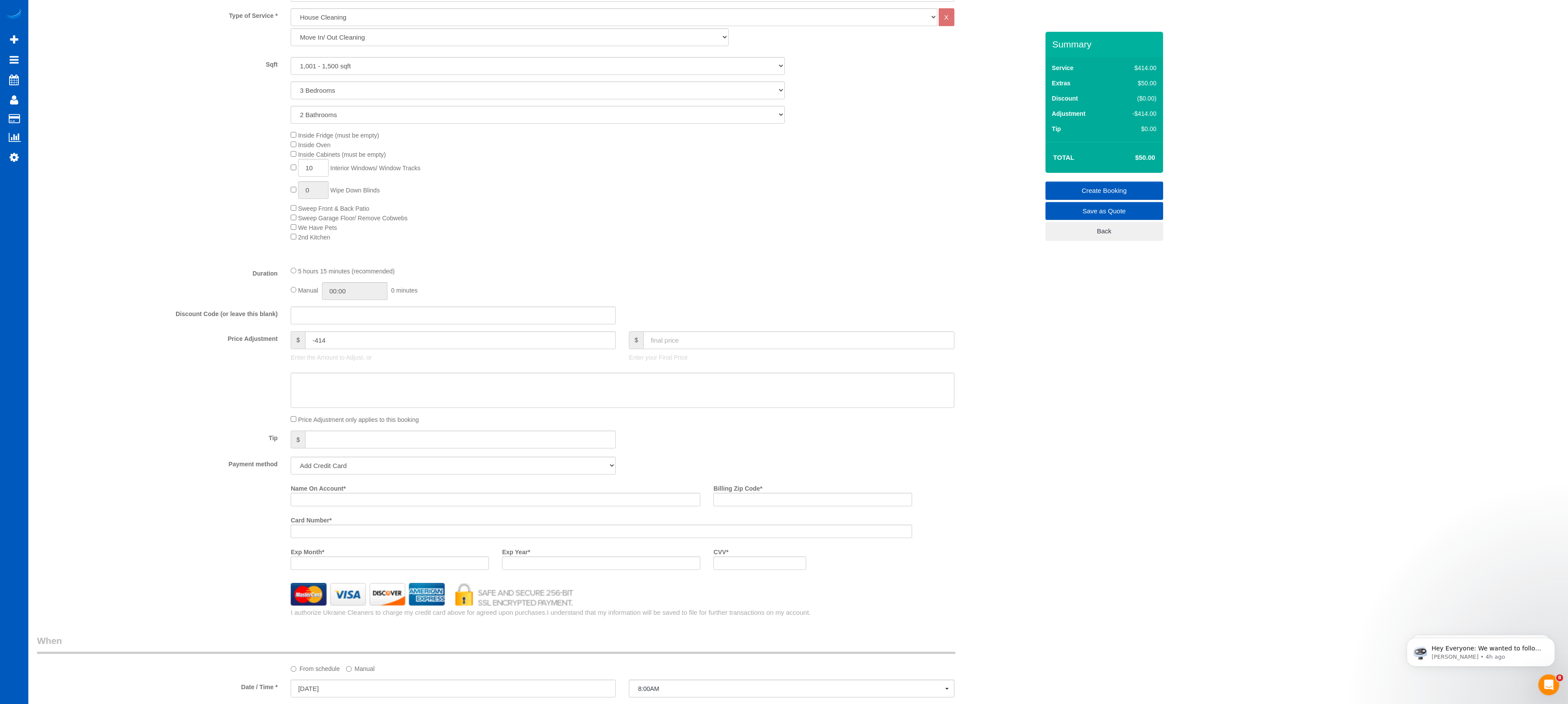
select select "spot113"
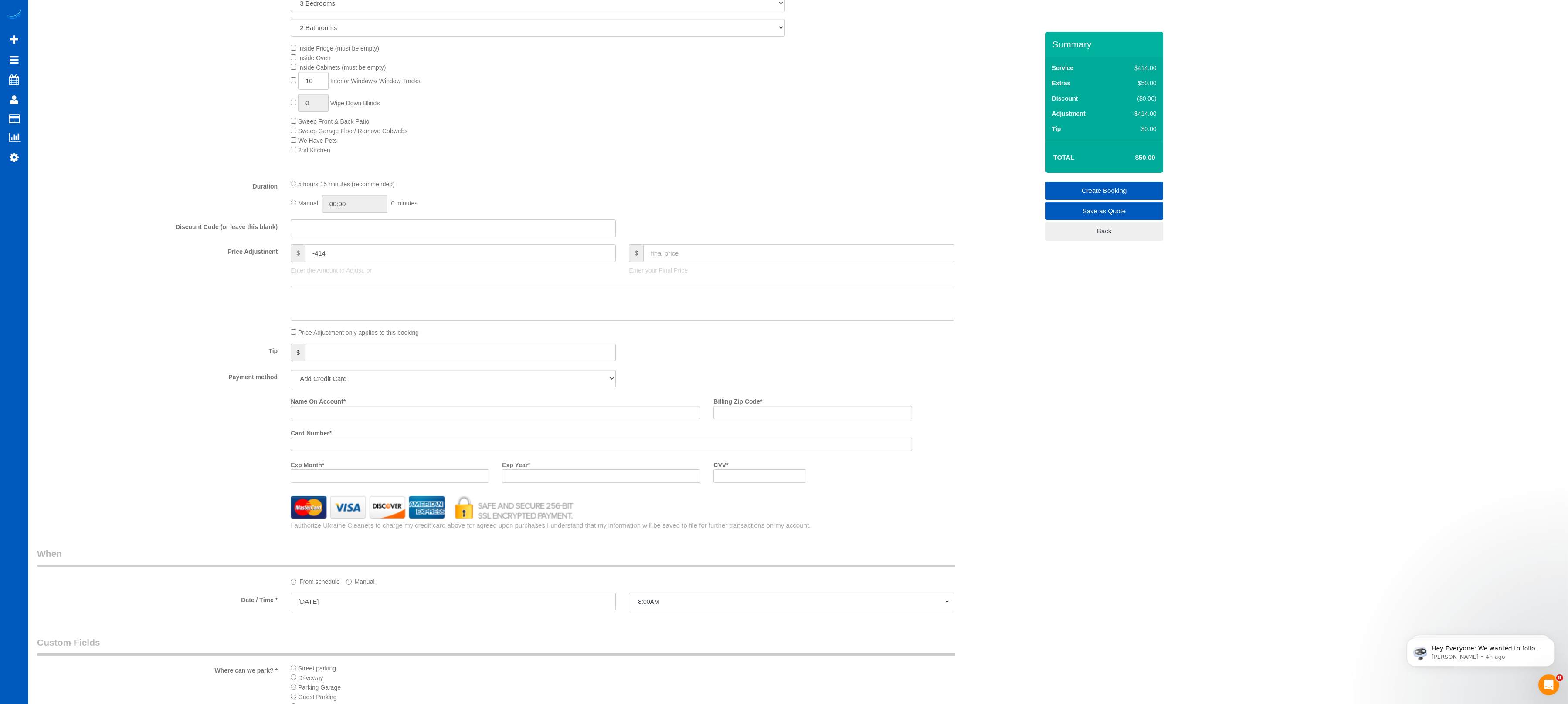
scroll to position [438, 0]
click at [678, 263] on input "text" at bounding box center [798, 254] width 310 height 18
type input "0"
click at [678, 180] on fieldset "What Frequency of Service * One Time Weekly - 15.00% Every 2 Weeks - 10.00% Eve…" at bounding box center [538, 201] width 1002 height 660
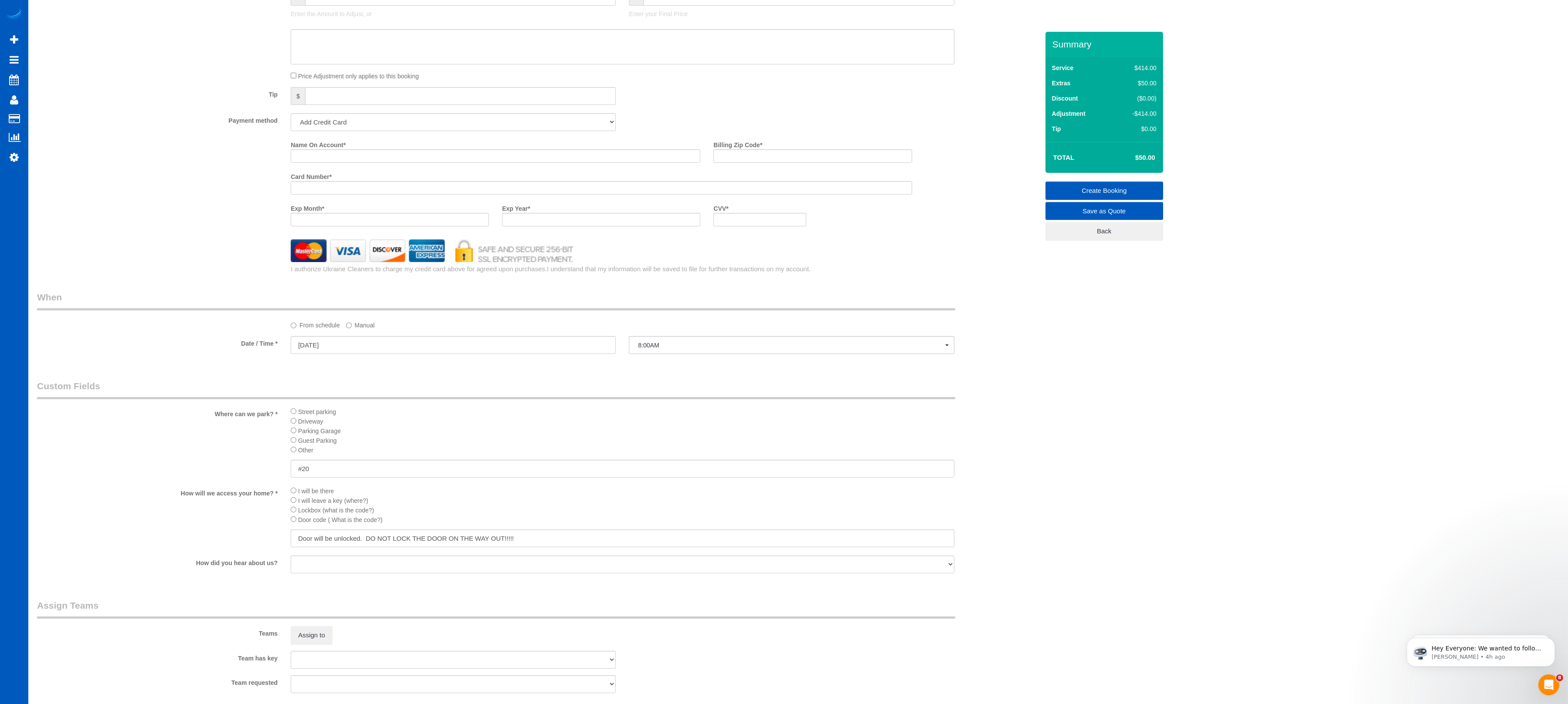
type input "-464"
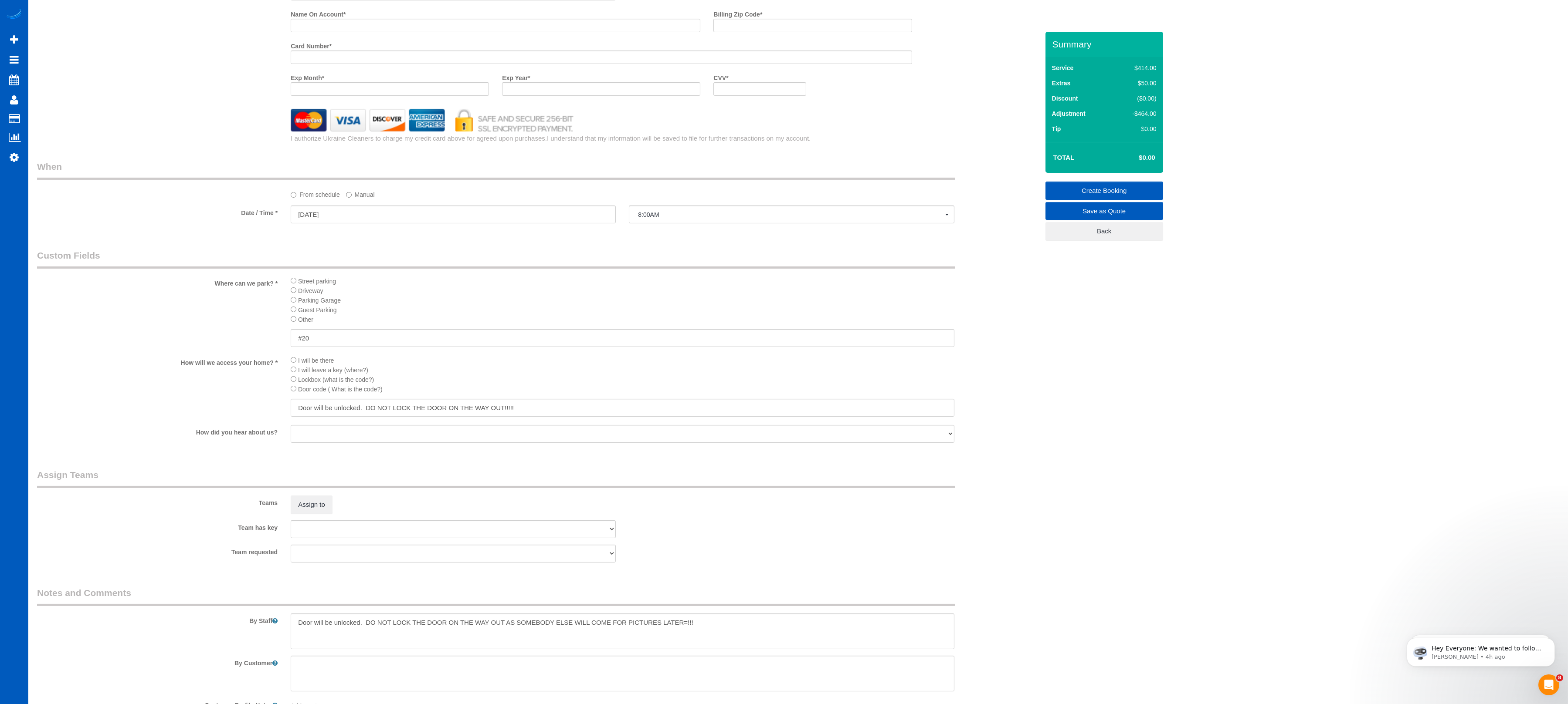
scroll to position [830, 0]
click at [743, 469] on textarea at bounding box center [622, 628] width 664 height 36
type textarea "Door will be unlocked. DO NOT LOCK THE DOOR ON THE WAY OUT AS SOMEBODY ELSE WIL…"
click at [741, 469] on fieldset "Assign Teams Teams Assign to Team has key [PERSON_NAME] [PERSON_NAME] Trokhymiu…" at bounding box center [538, 515] width 1002 height 101
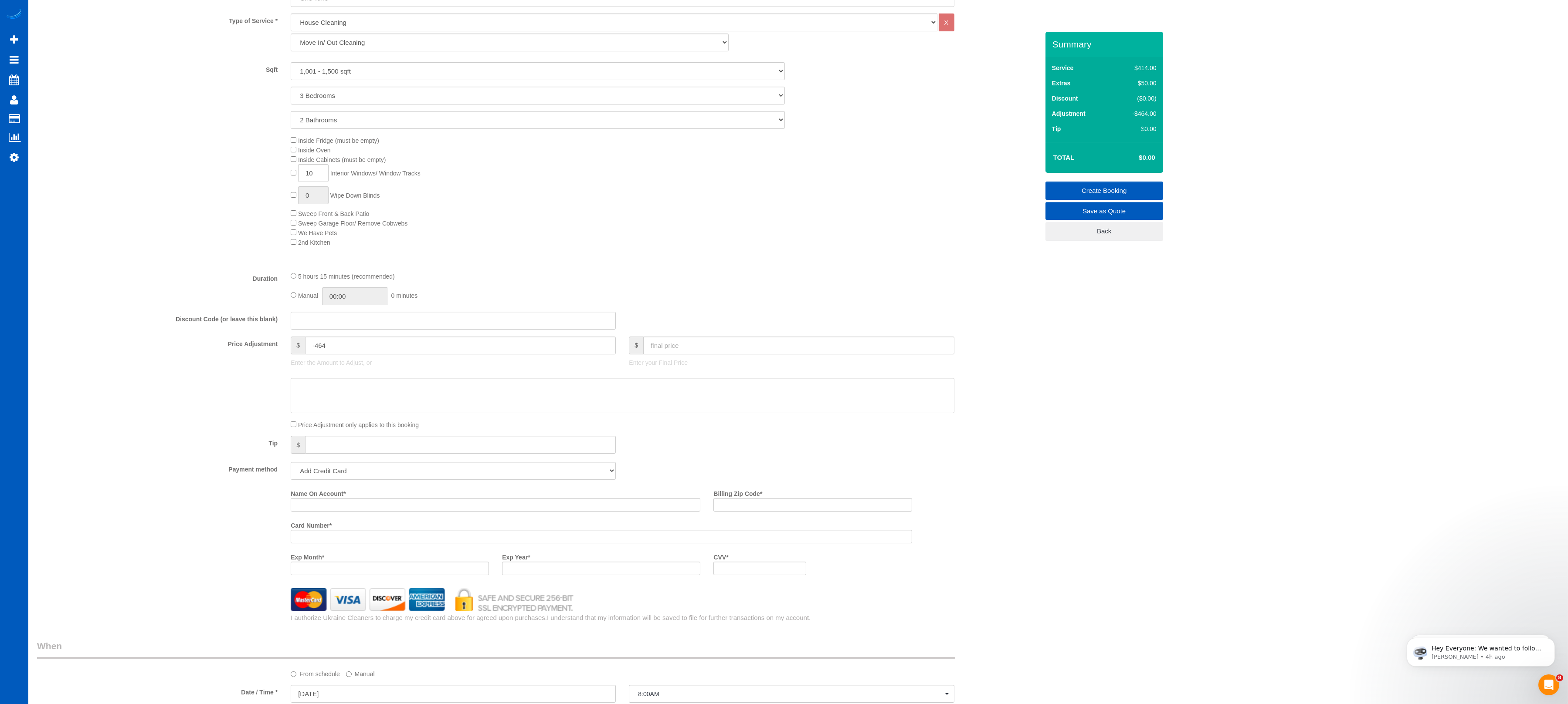
scroll to position [348, 0]
click at [406, 469] on input "Name On Account *" at bounding box center [495, 503] width 410 height 13
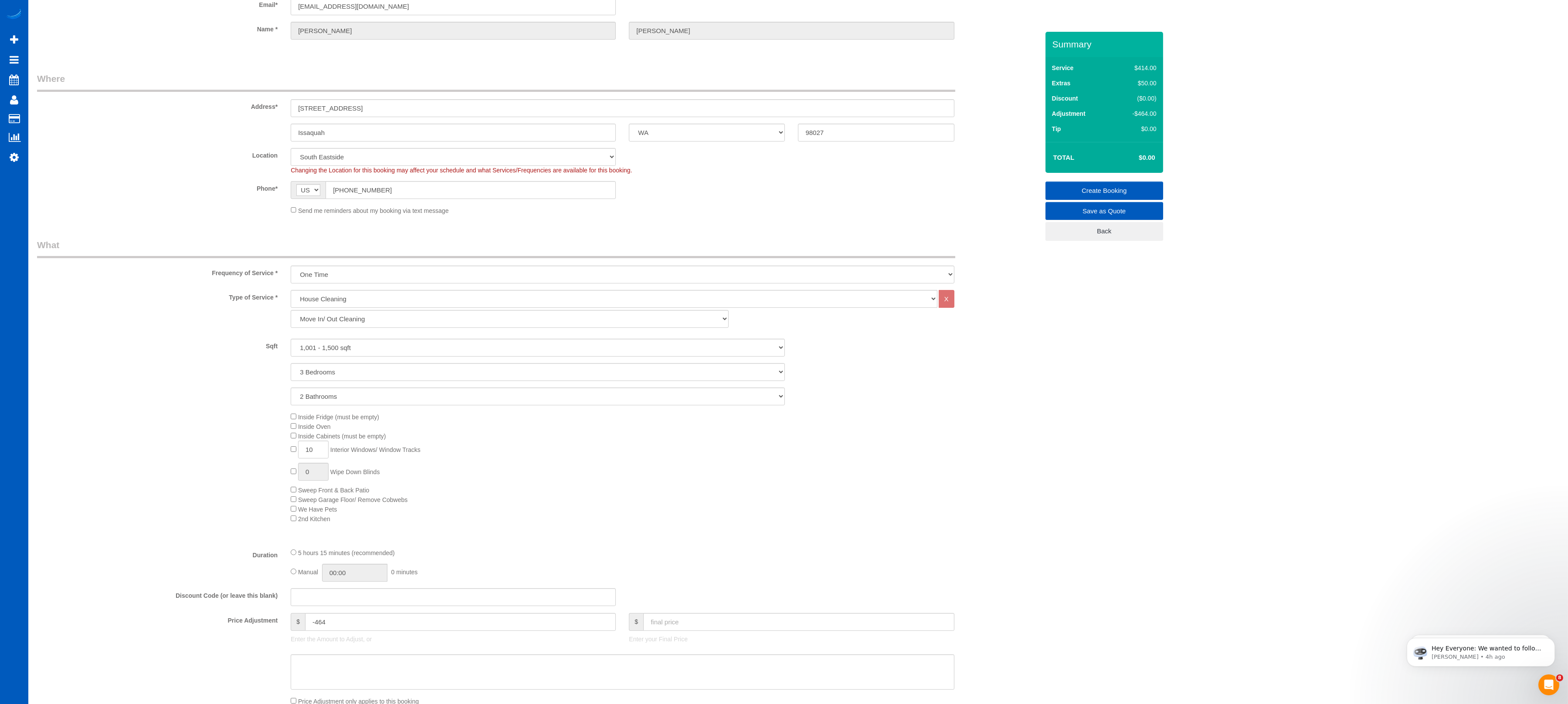
scroll to position [0, 0]
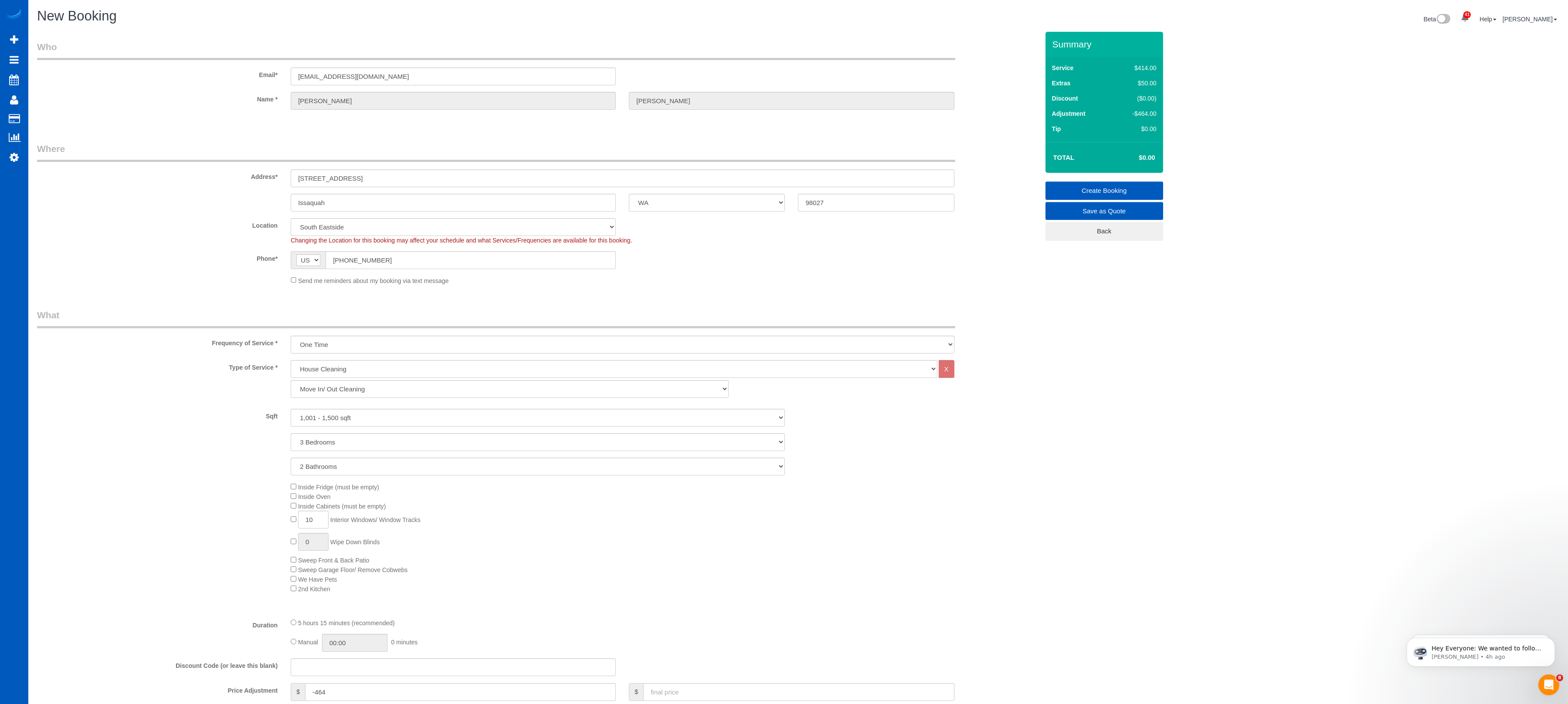
type input "[PERSON_NAME]"
click at [822, 196] on input "98027" at bounding box center [876, 203] width 156 height 18
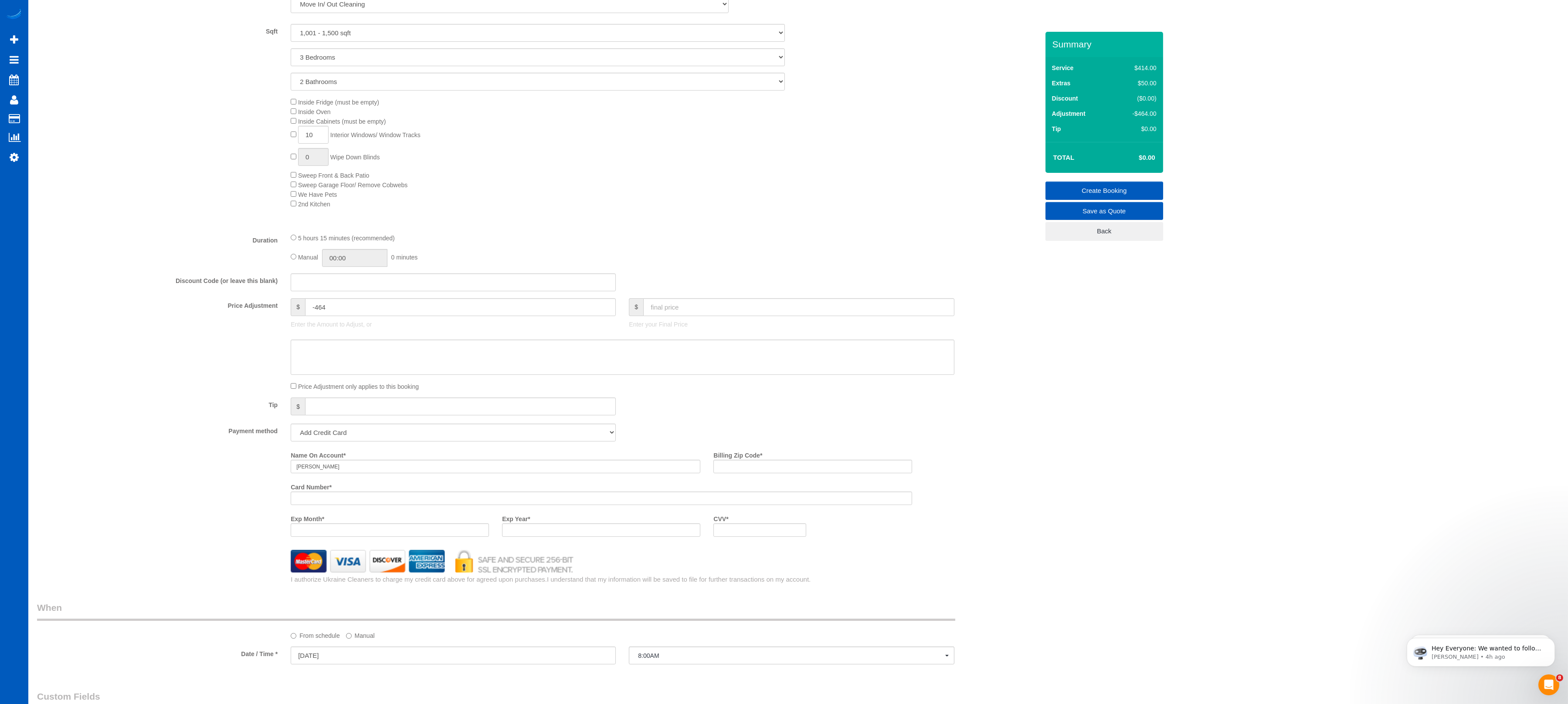
scroll to position [348, 0]
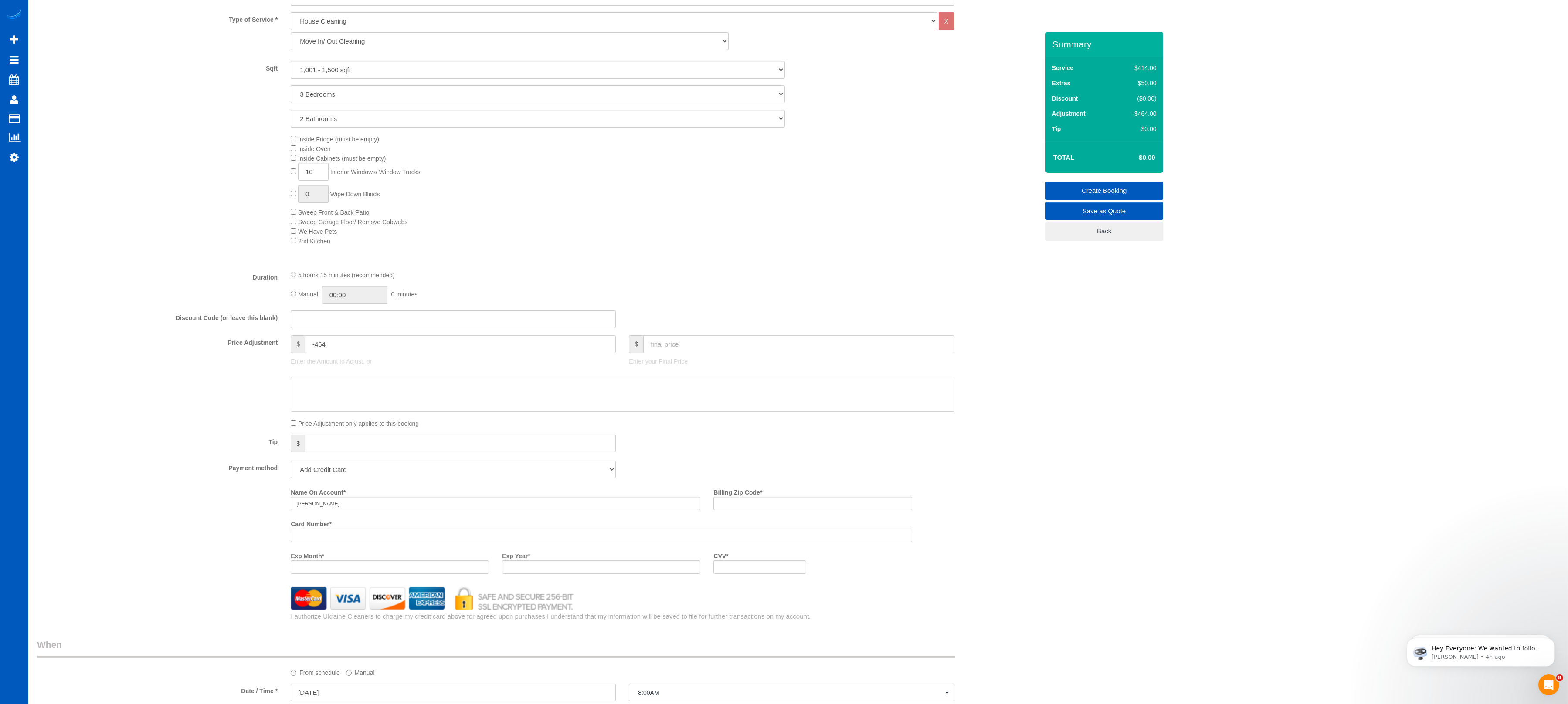
click at [767, 469] on div "Billing Zip Code *" at bounding box center [813, 498] width 212 height 25
click at [762, 469] on input "Billing Zip Code *" at bounding box center [812, 503] width 198 height 13
paste input "98027"
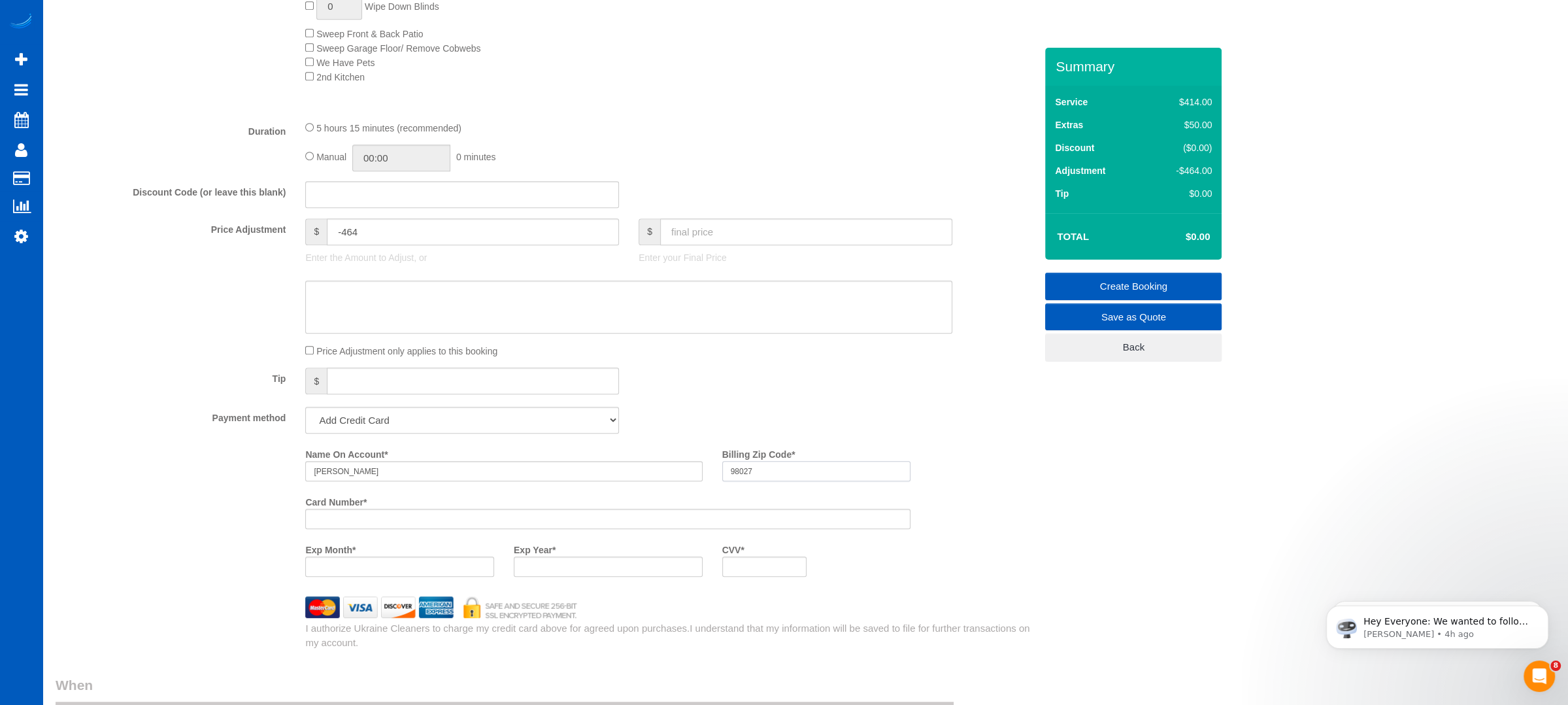
scroll to position [828, 0]
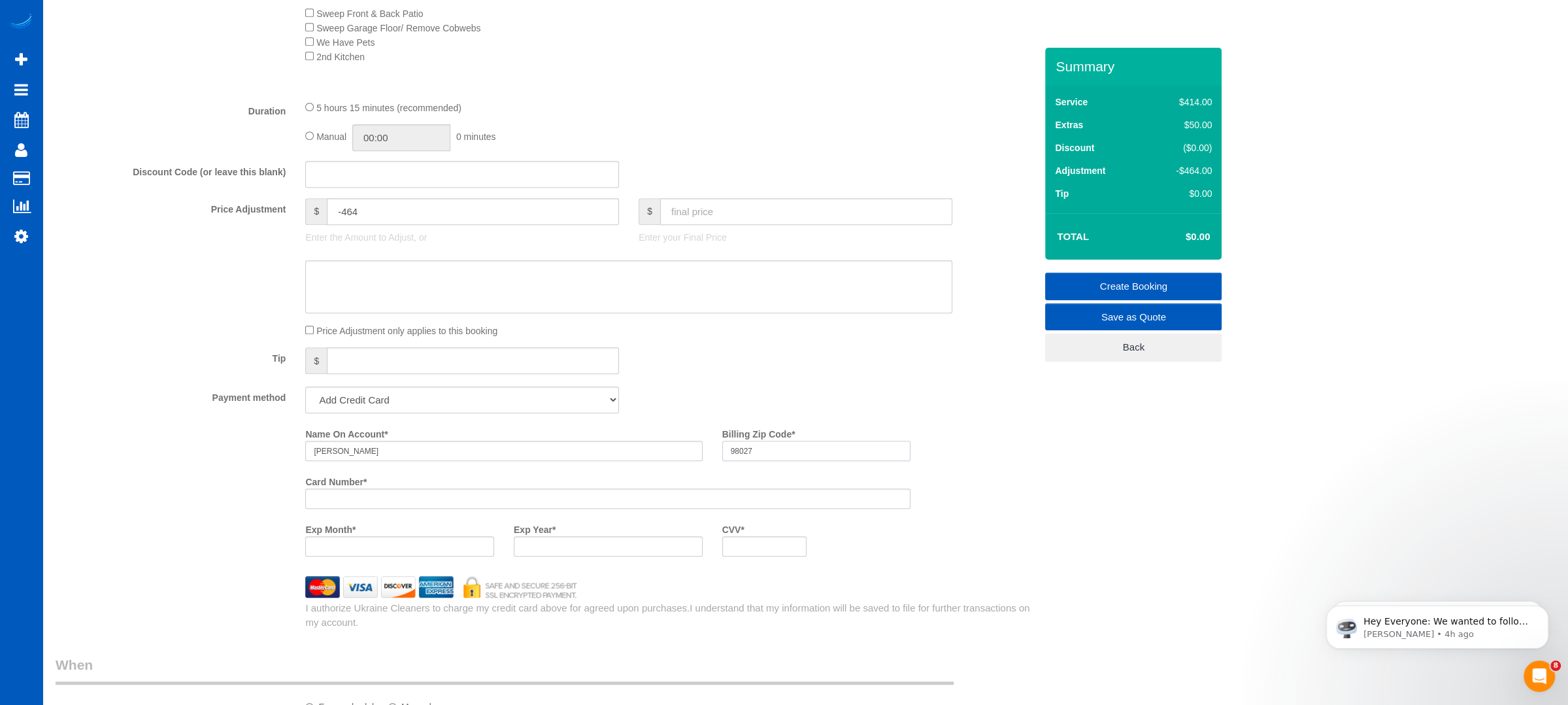
type input "98027"
click at [729, 365] on div "Tip $" at bounding box center [545, 362] width 999 height 30
click at [776, 458] on input "98027" at bounding box center [817, 451] width 189 height 20
click at [738, 380] on fieldset "What Frequency of Service * One Time Weekly - 15.00% Every 2 Weeks - 10.00% Eve…" at bounding box center [545, 132] width 980 height 993
click at [202, 482] on div "Name On Account * [PERSON_NAME] Billing Zip Code * 98027 Card Number * Exp Mont…" at bounding box center [545, 495] width 999 height 143
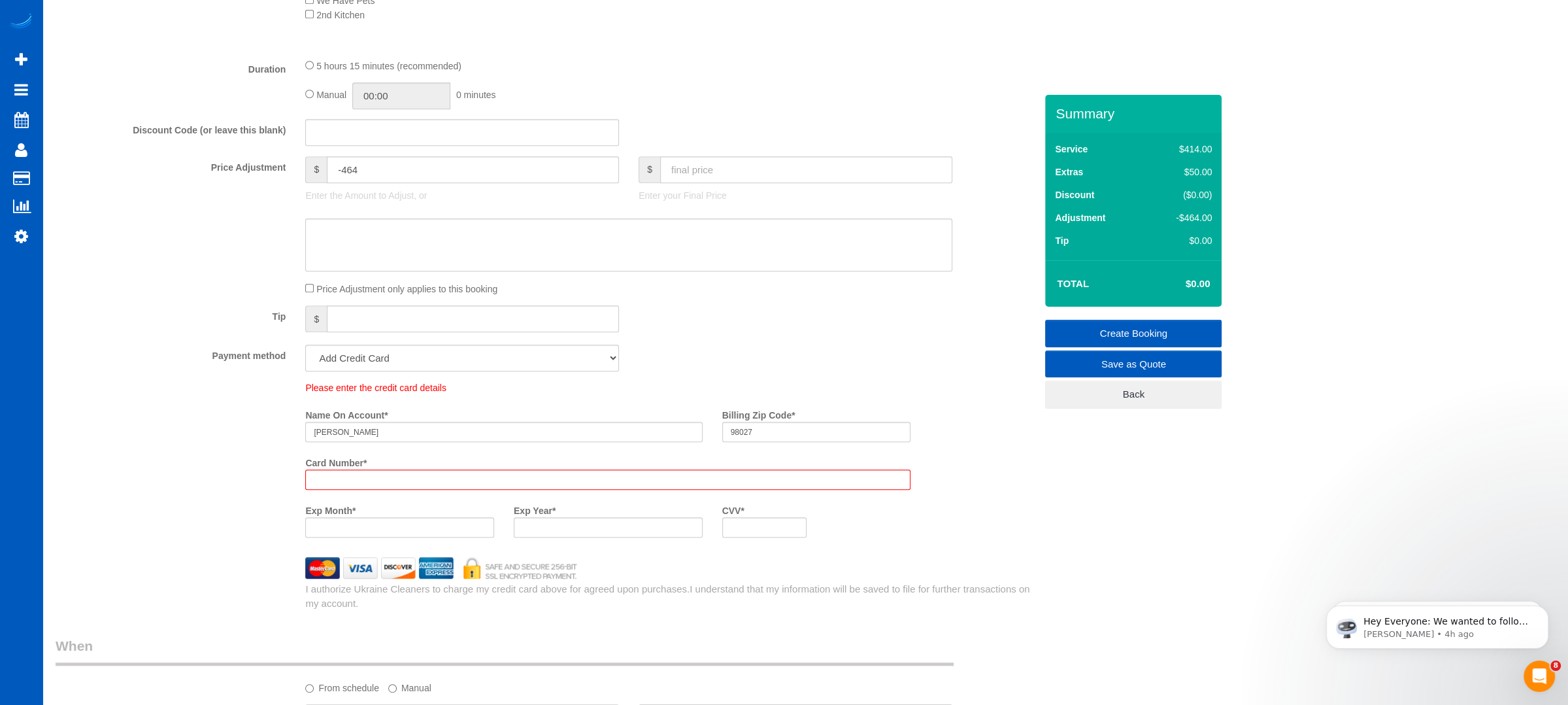
scroll to position [918, 0]
click at [766, 434] on input "98027" at bounding box center [817, 430] width 189 height 20
click at [220, 480] on div "Please enter the credit card details Name On Account * [PERSON_NAME] Billing Zi…" at bounding box center [545, 463] width 999 height 166
click at [222, 540] on div "Please enter the credit card details Name On Account * [PERSON_NAME] Billing Zi…" at bounding box center [545, 463] width 999 height 166
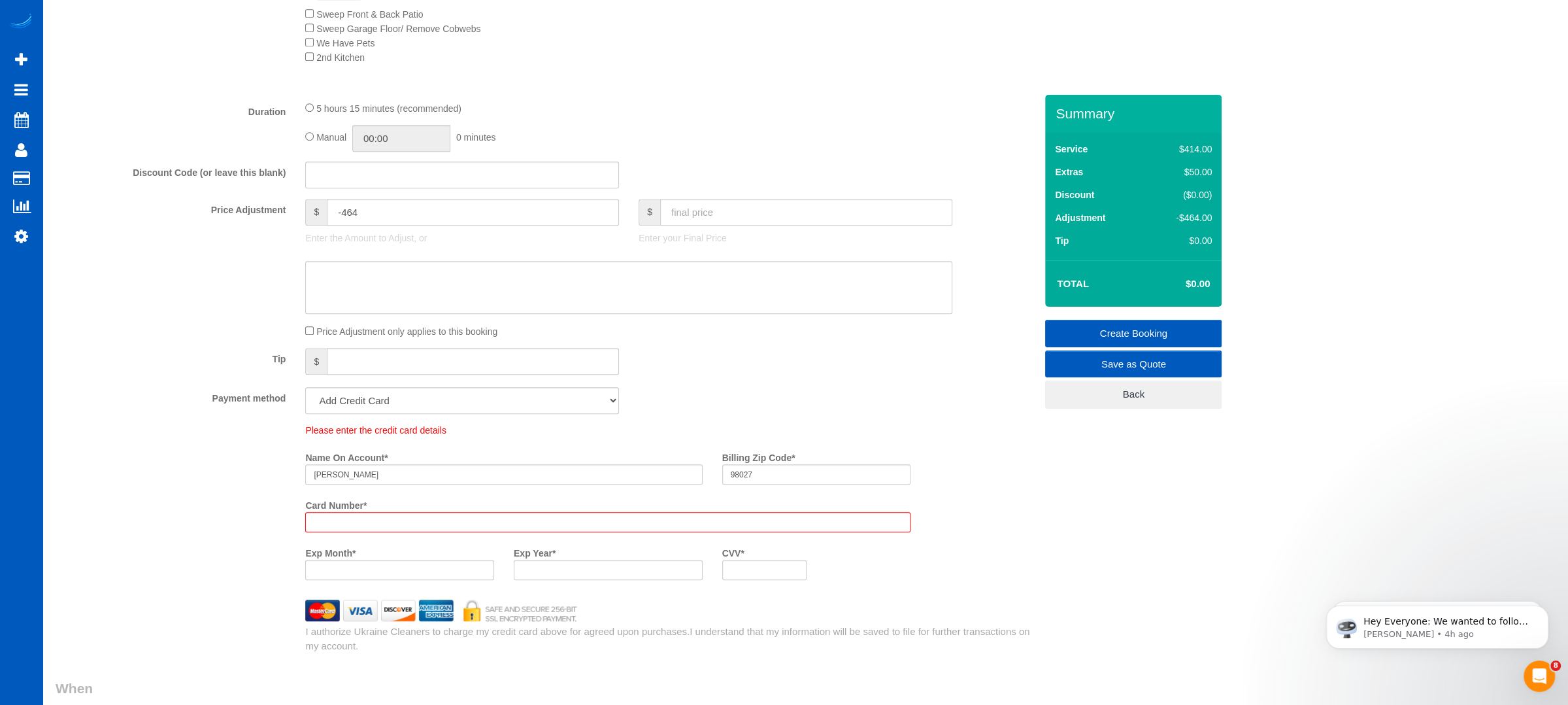
scroll to position [875, 0]
click at [762, 473] on input "98027" at bounding box center [817, 474] width 189 height 20
click at [902, 385] on fieldset "What Frequency of Service * One Time Weekly - 15.00% Every 2 Weeks - 10.00% Eve…" at bounding box center [545, 143] width 980 height 1016
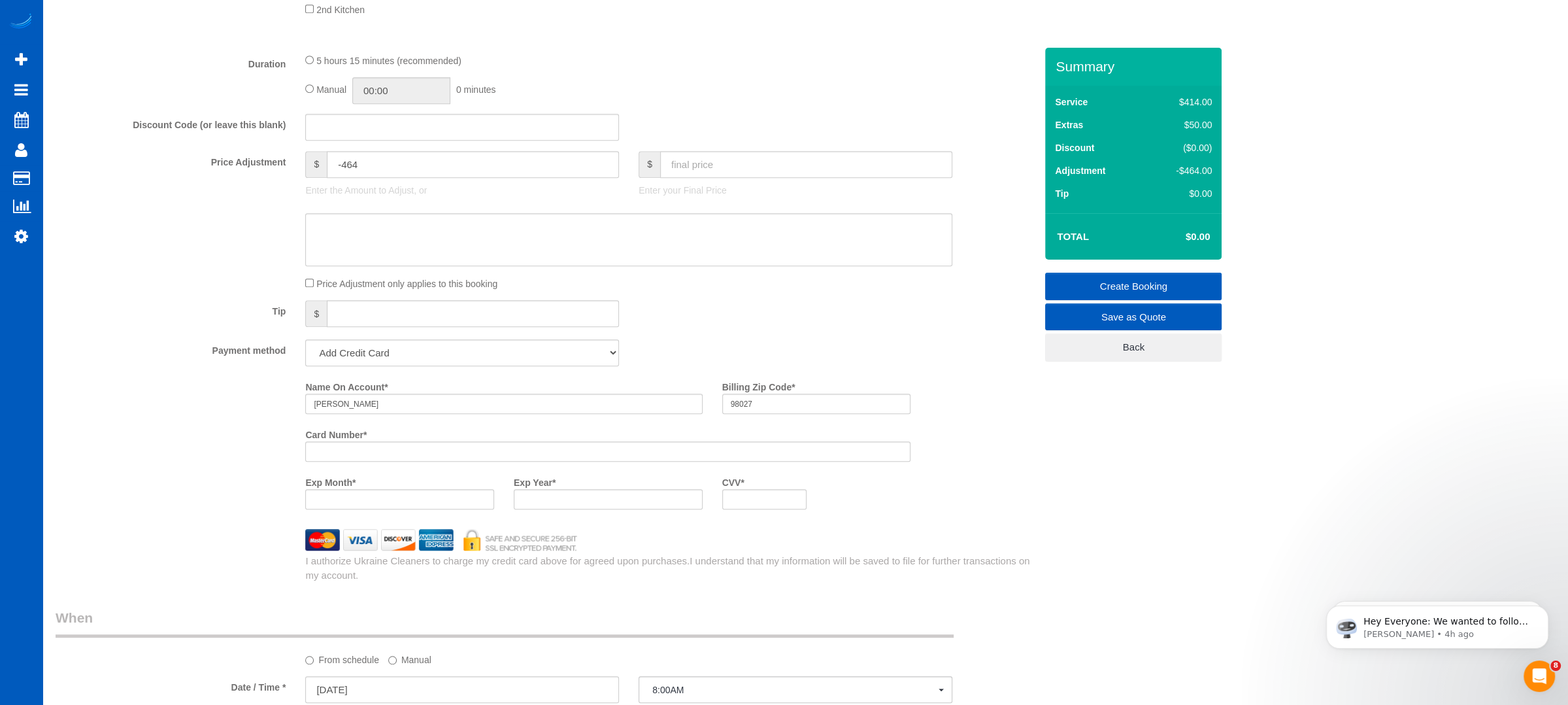
scroll to position [828, 0]
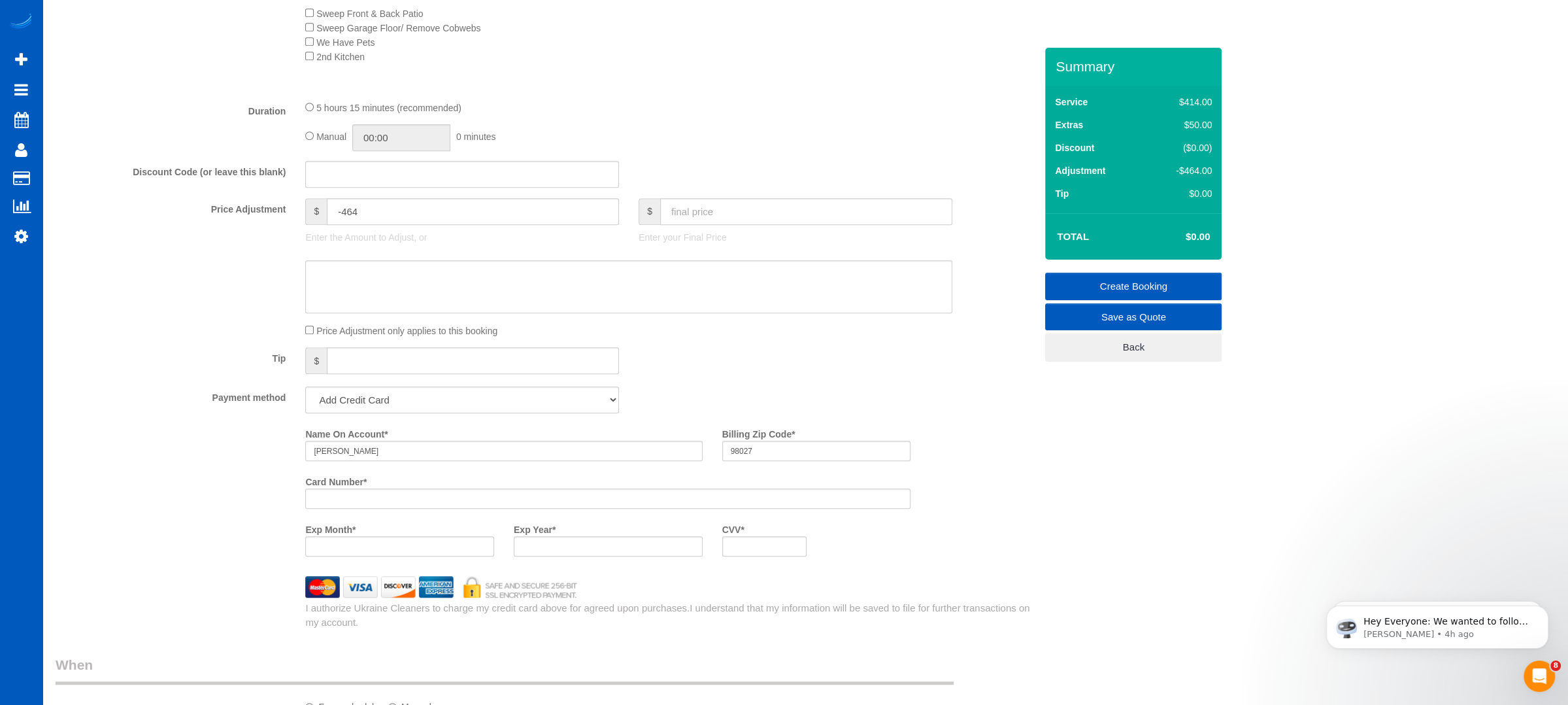
click at [286, 574] on div "Name On Account * [PERSON_NAME] Billing Zip Code * 98027 Card Number * Exp Mont…" at bounding box center [545, 525] width 980 height 206
click at [569, 555] on div at bounding box center [608, 546] width 189 height 20
drag, startPoint x: 1149, startPoint y: 457, endPoint x: 1140, endPoint y: 456, distance: 9.1
click at [1150, 456] on div "Who Email* [EMAIL_ADDRESS][DOMAIN_NAME] Name * [PERSON_NAME] Where Address* [ST…" at bounding box center [805, 368] width 1499 height 2298
click at [1094, 278] on link "Create Booking" at bounding box center [1133, 286] width 177 height 28
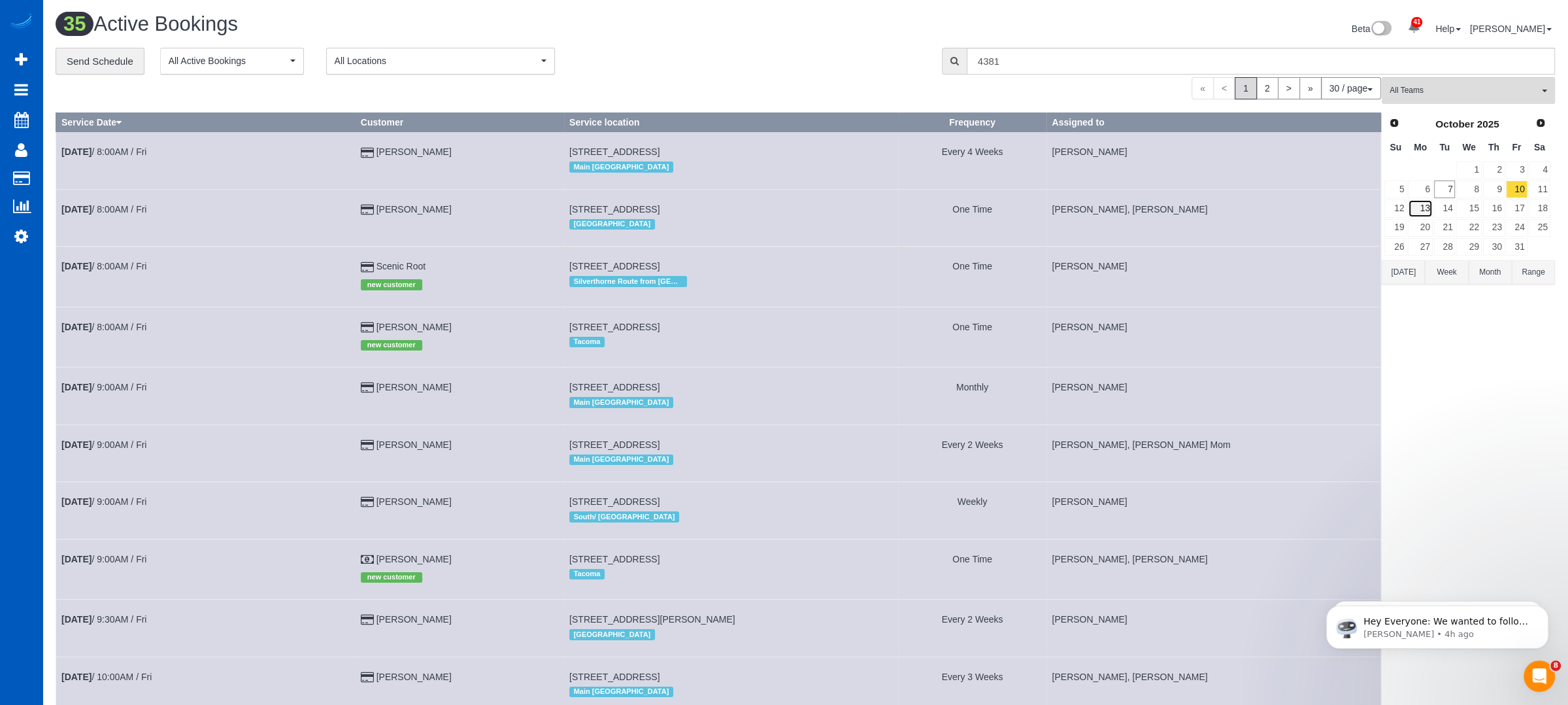
click at [1426, 208] on link "13" at bounding box center [1420, 209] width 24 height 17
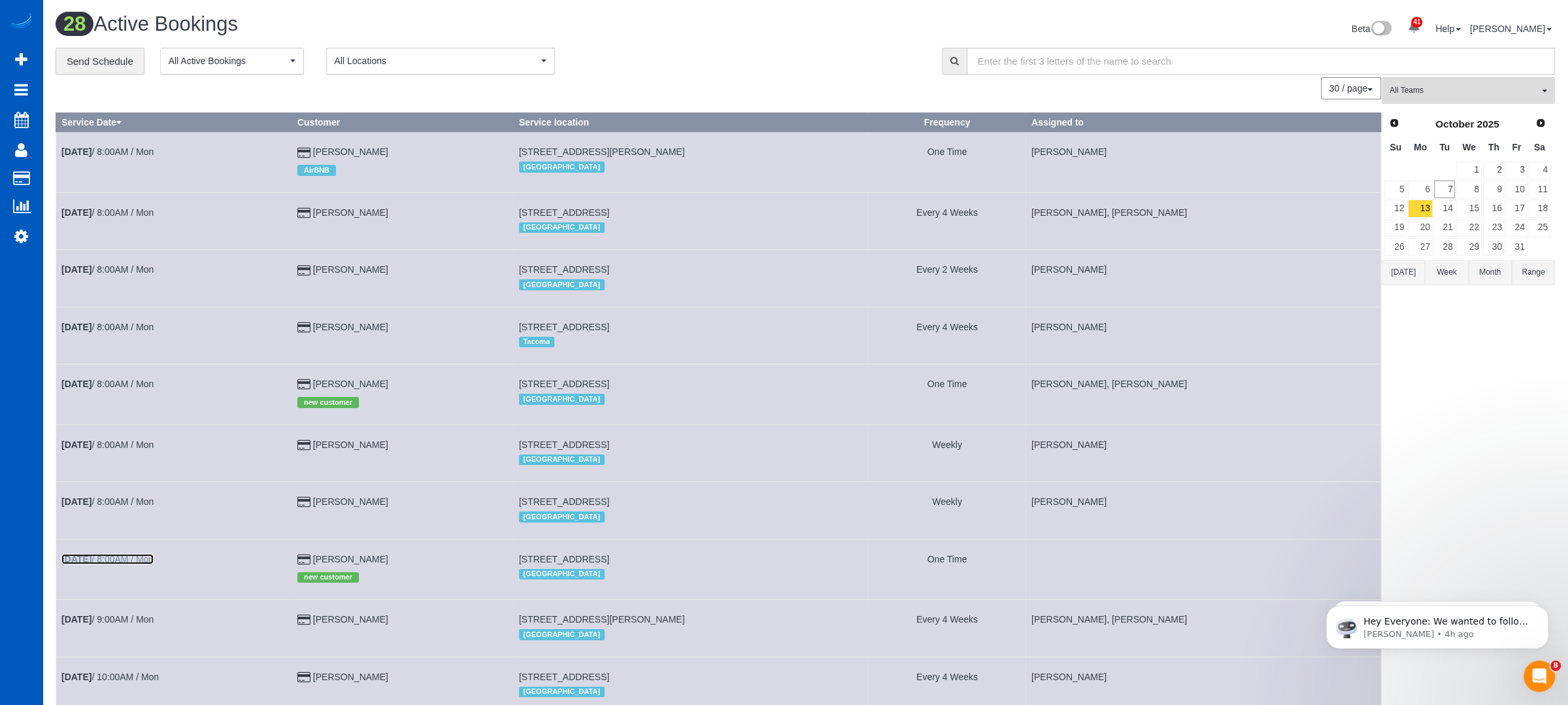
click at [127, 562] on link "[DATE] 8:00AM / Mon" at bounding box center [107, 559] width 92 height 11
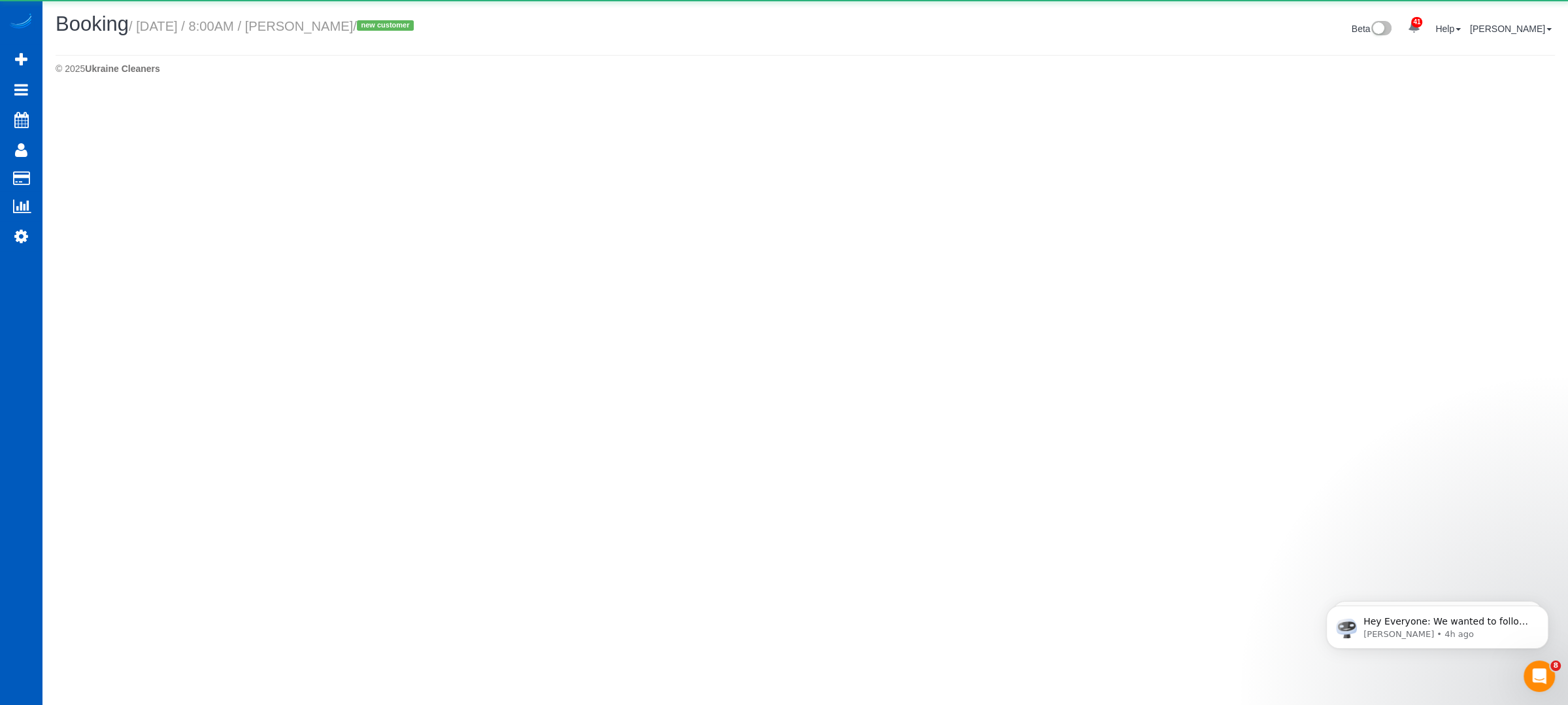
select select "WA"
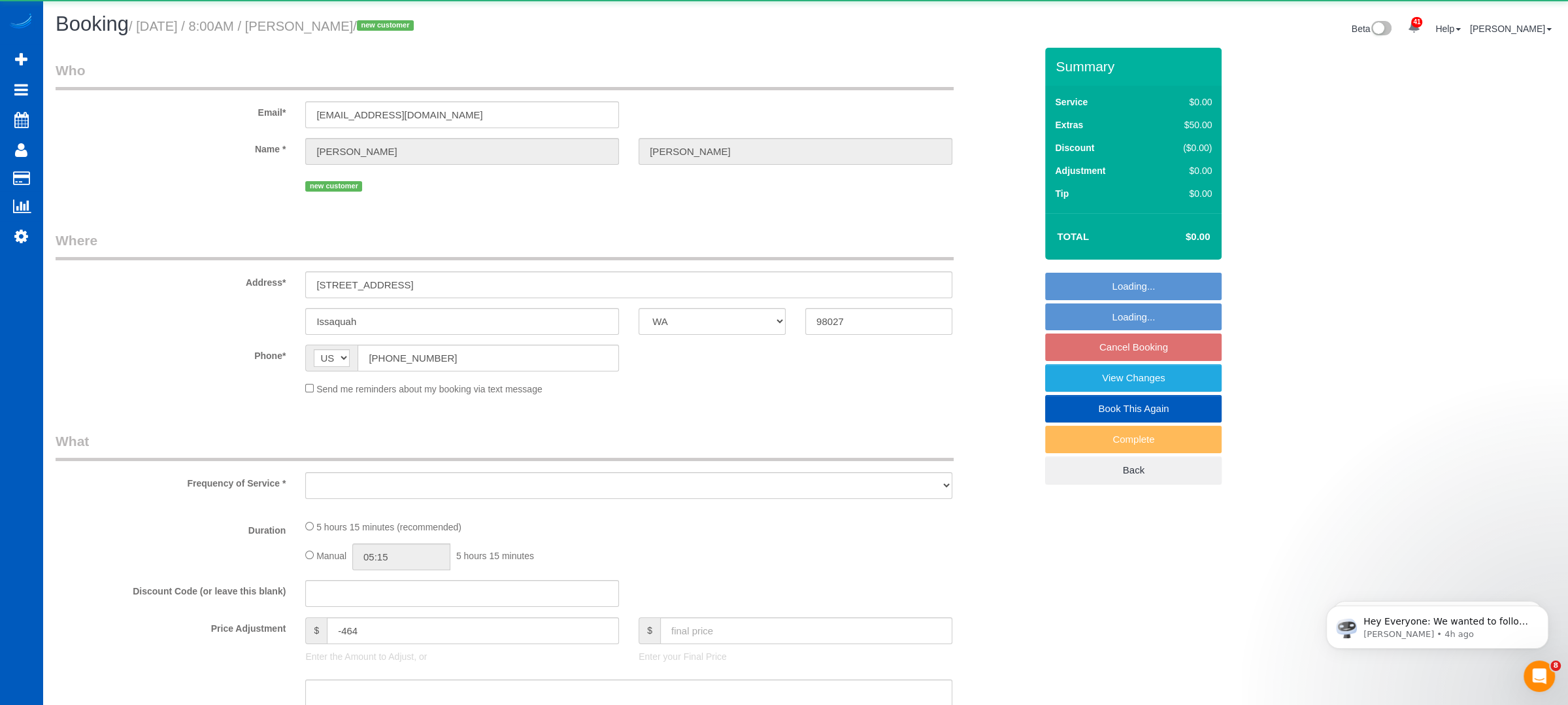
select select "object:4474"
select select "string:fspay-ba84734e-9ccc-4a79-a8f8-717a6ac7de13"
select select "spot129"
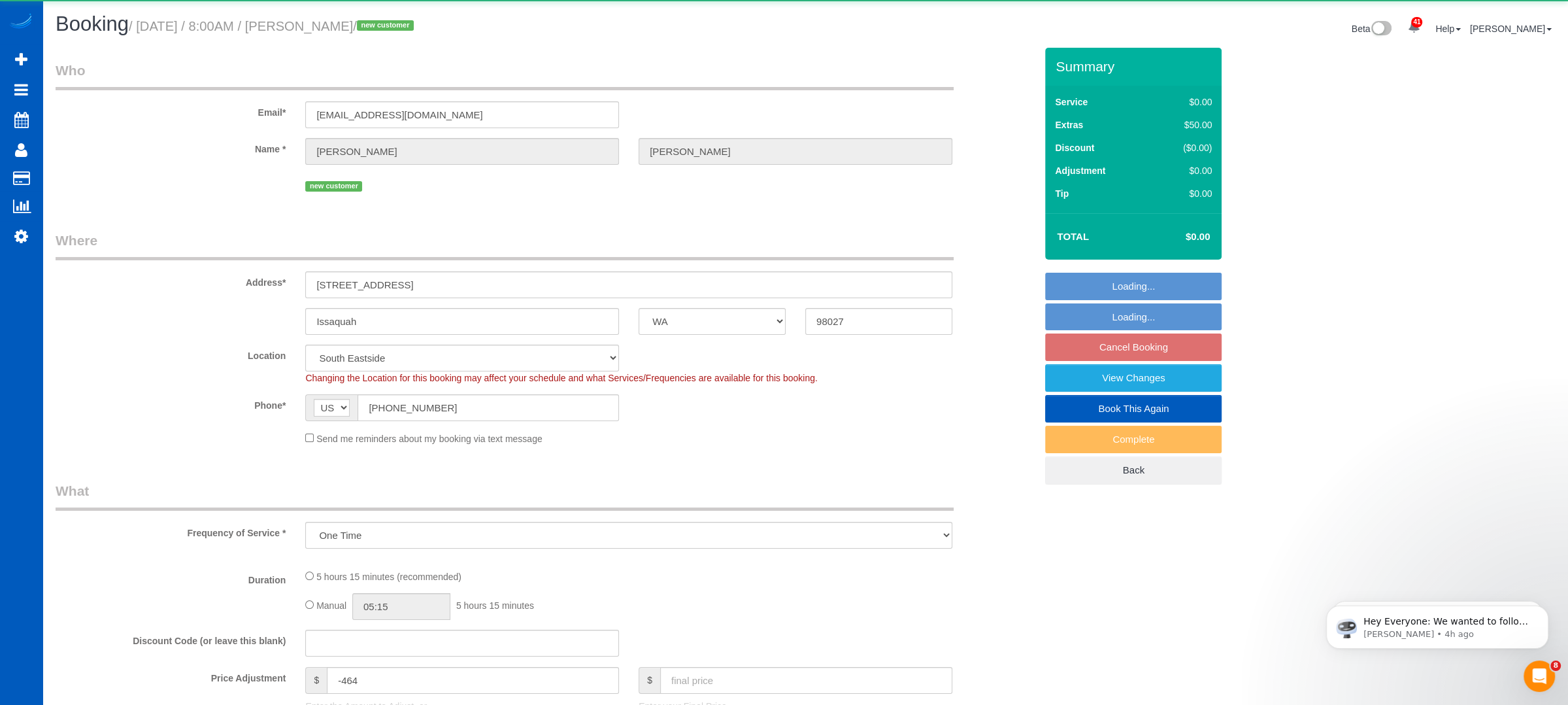
select select "199"
select select "1001"
select select "3"
select select "2"
